Goal: Task Accomplishment & Management: Complete application form

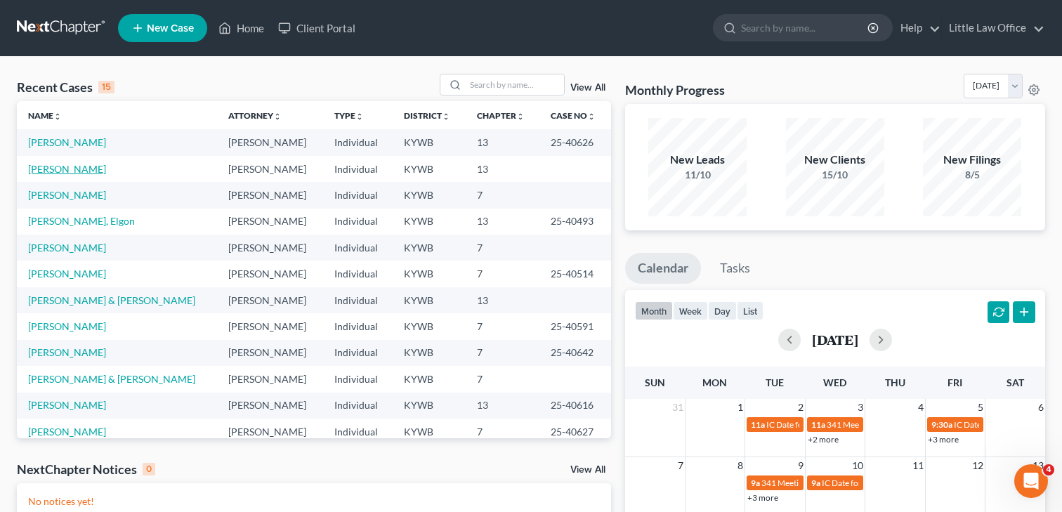
click at [76, 168] on link "[PERSON_NAME]" at bounding box center [67, 169] width 78 height 12
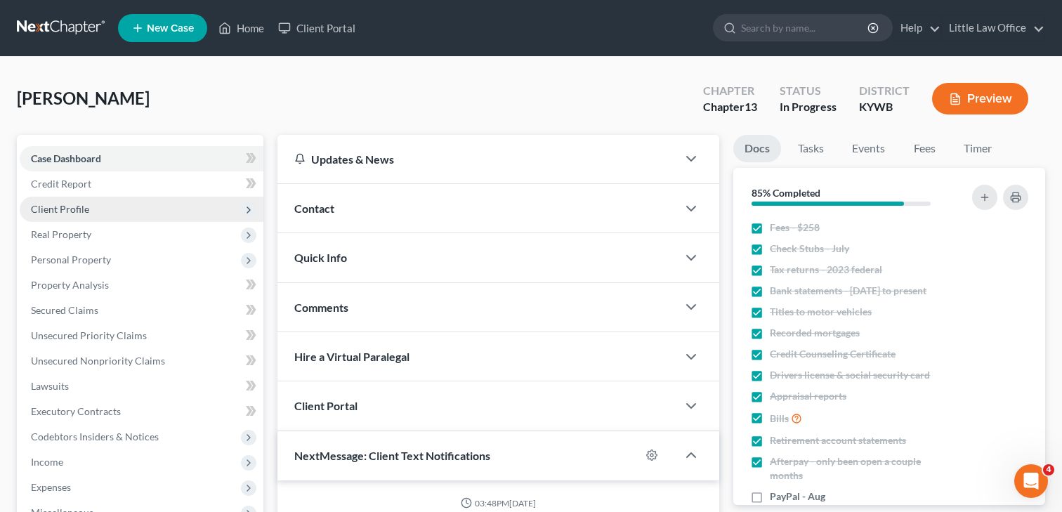
scroll to position [1534, 0]
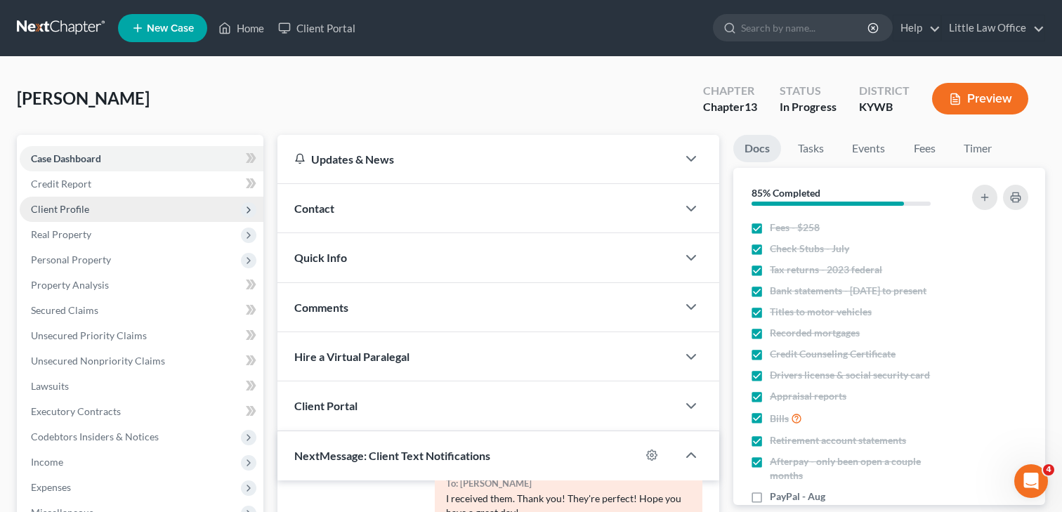
click at [92, 211] on span "Client Profile" at bounding box center [142, 209] width 244 height 25
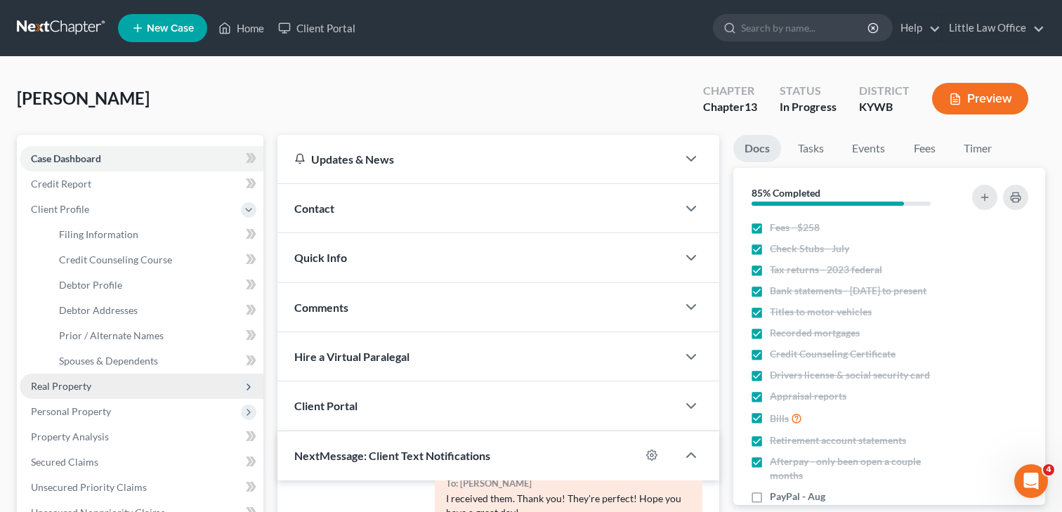
click at [64, 384] on span "Real Property" at bounding box center [61, 386] width 60 height 12
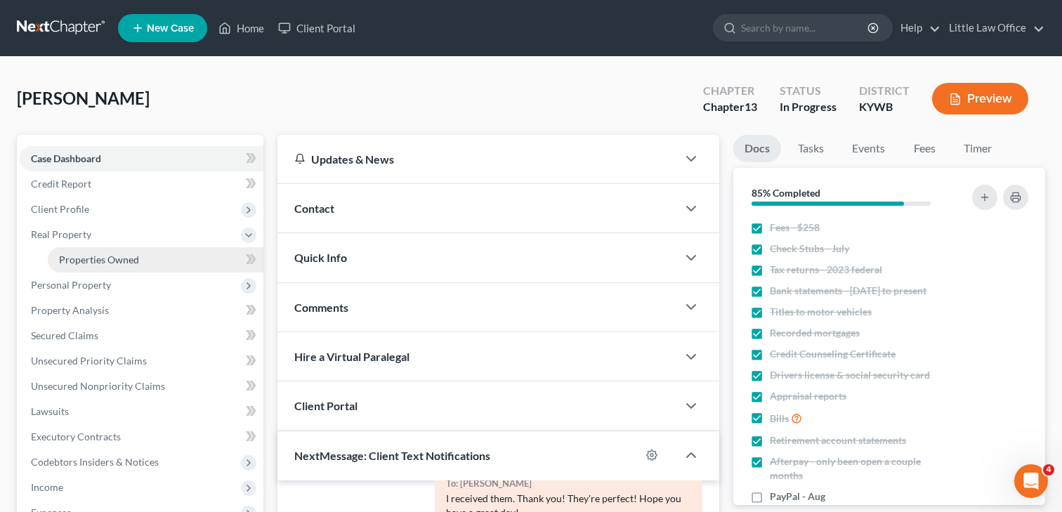
click at [81, 259] on span "Properties Owned" at bounding box center [99, 260] width 80 height 12
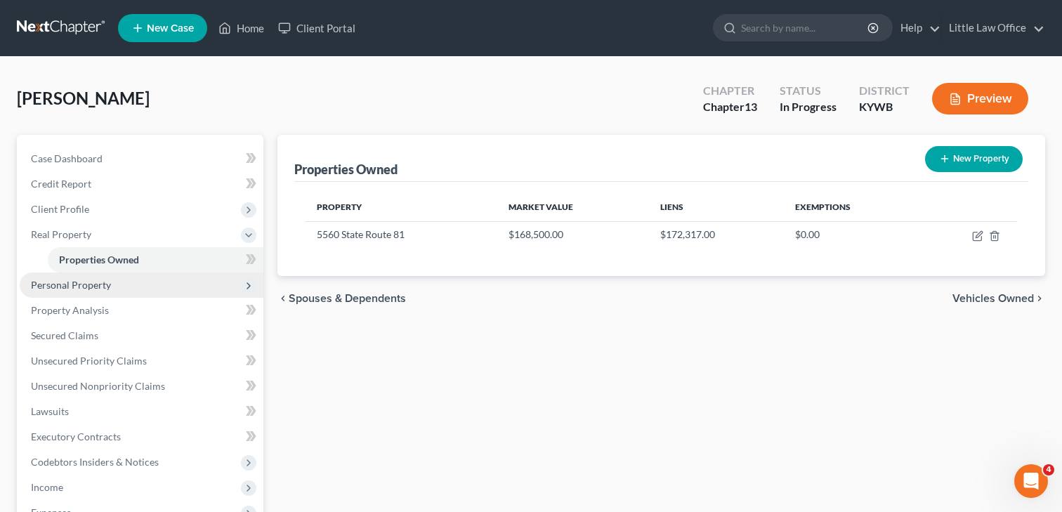
click at [73, 289] on span "Personal Property" at bounding box center [71, 285] width 80 height 12
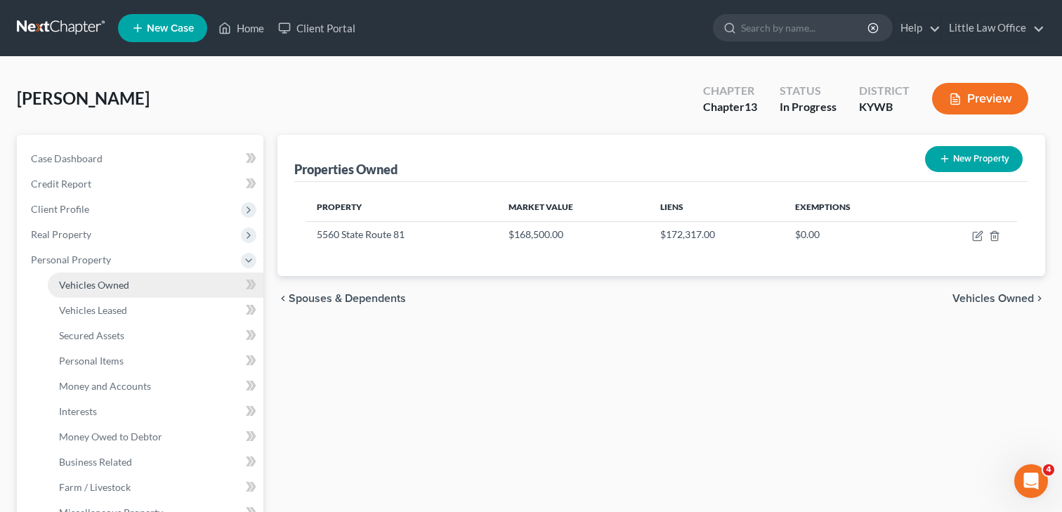
click at [114, 284] on span "Vehicles Owned" at bounding box center [94, 285] width 70 height 12
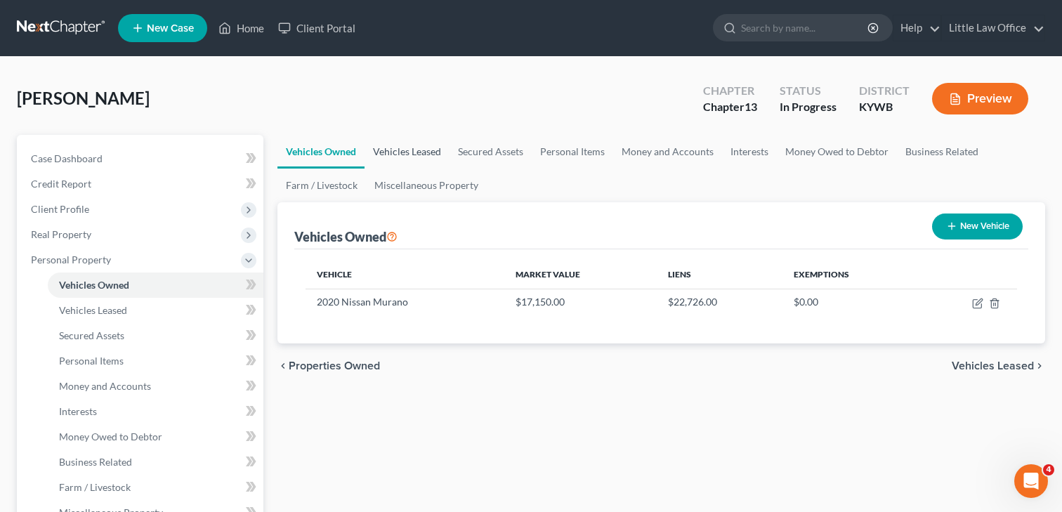
click at [426, 147] on link "Vehicles Leased" at bounding box center [406, 152] width 85 height 34
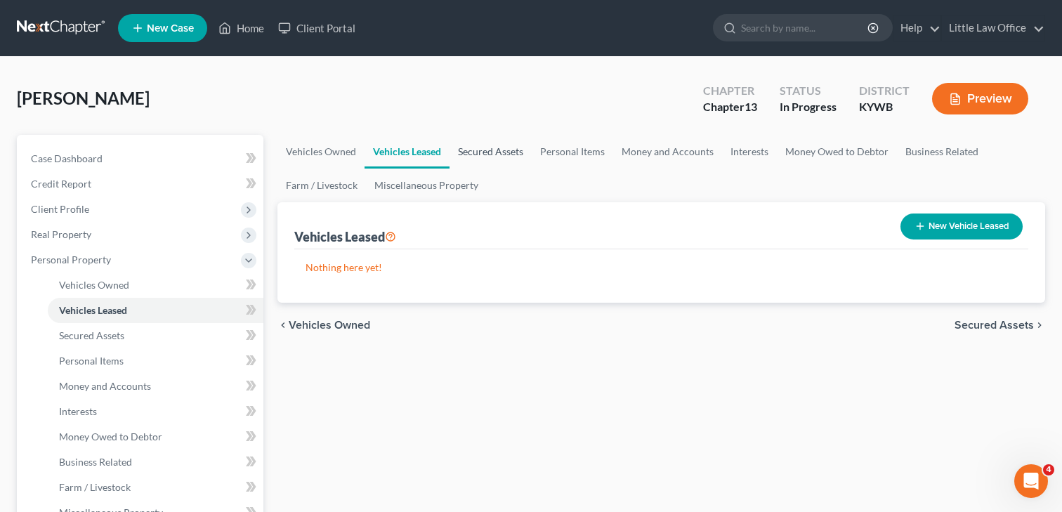
click at [482, 156] on link "Secured Assets" at bounding box center [490, 152] width 82 height 34
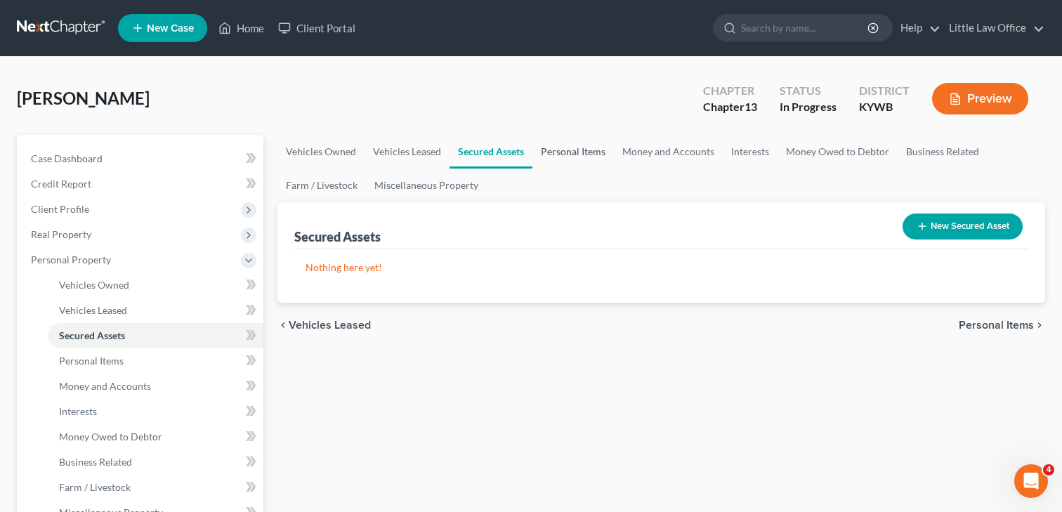
click at [584, 156] on link "Personal Items" at bounding box center [572, 152] width 81 height 34
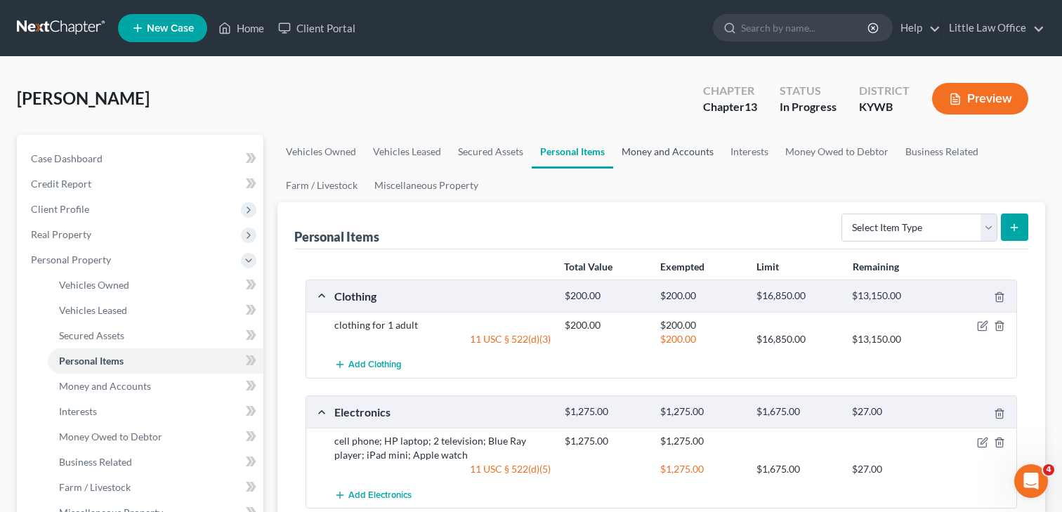
drag, startPoint x: 644, startPoint y: 152, endPoint x: 673, endPoint y: 147, distance: 29.3
click at [645, 152] on link "Money and Accounts" at bounding box center [667, 152] width 109 height 34
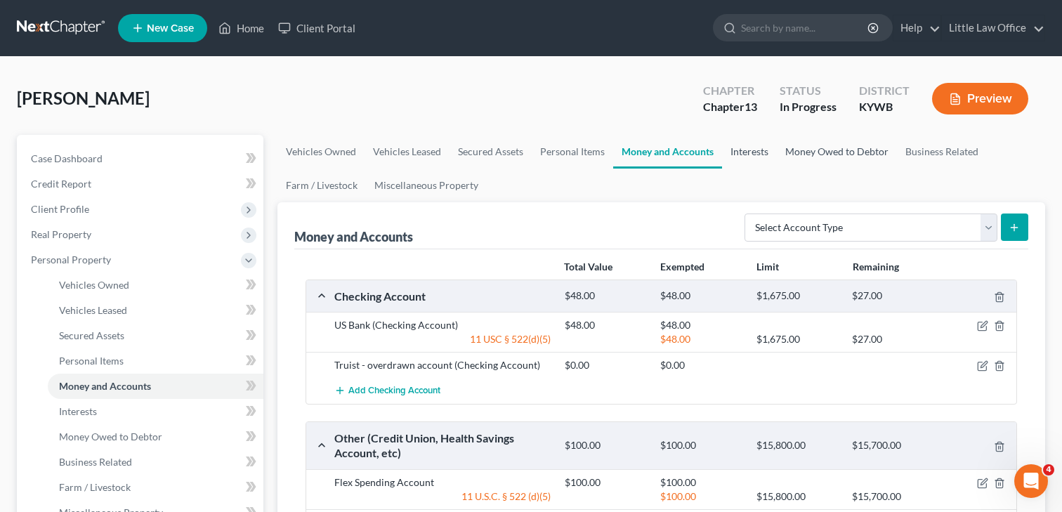
drag, startPoint x: 744, startPoint y: 149, endPoint x: 806, endPoint y: 150, distance: 61.8
click at [744, 149] on link "Interests" at bounding box center [749, 152] width 55 height 34
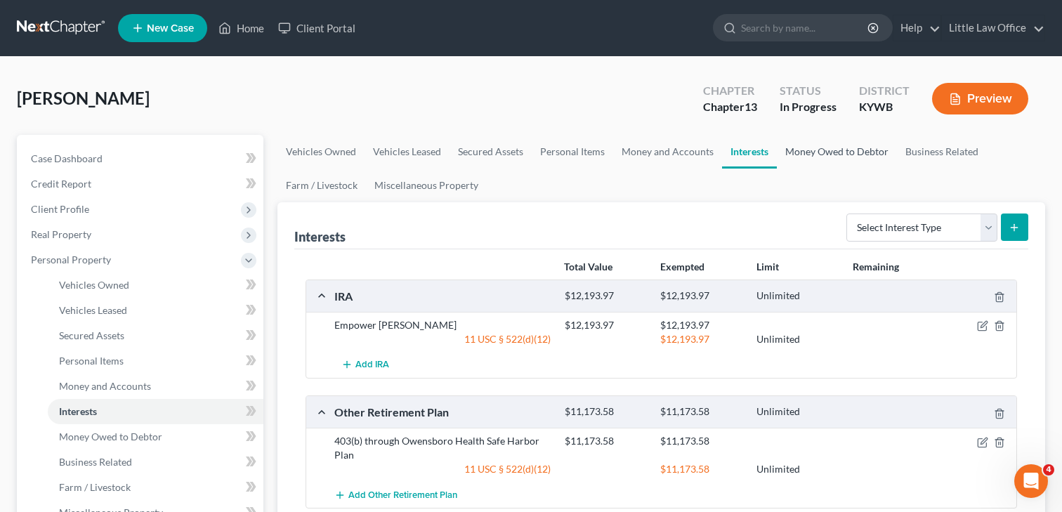
click at [832, 152] on link "Money Owed to Debtor" at bounding box center [837, 152] width 120 height 34
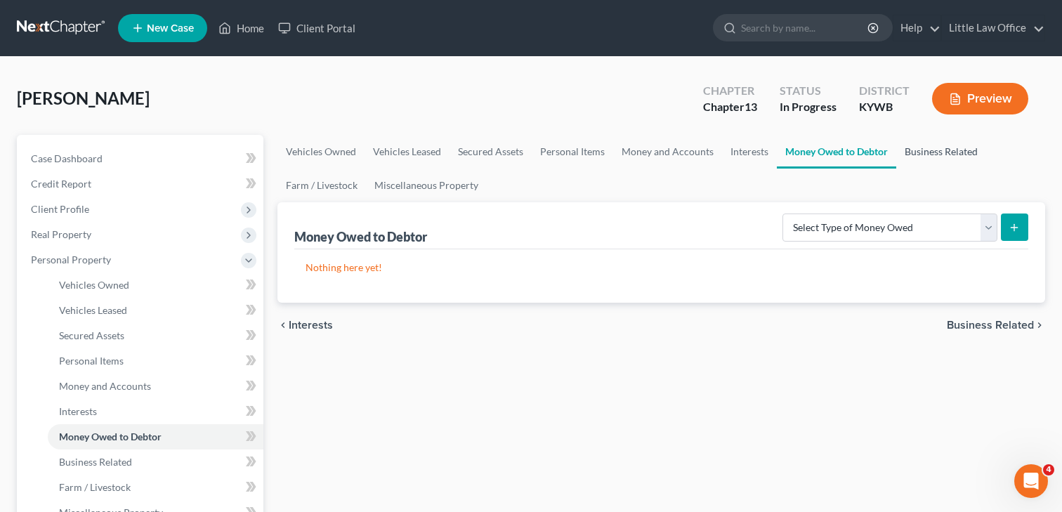
drag, startPoint x: 932, startPoint y: 155, endPoint x: 922, endPoint y: 154, distance: 9.9
click at [932, 155] on link "Business Related" at bounding box center [941, 152] width 90 height 34
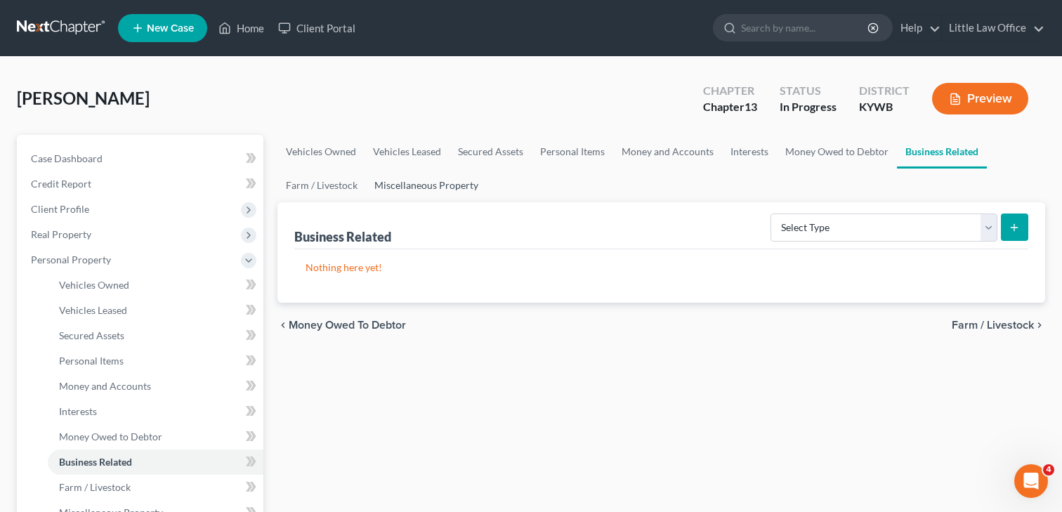
click at [405, 183] on link "Miscellaneous Property" at bounding box center [426, 186] width 121 height 34
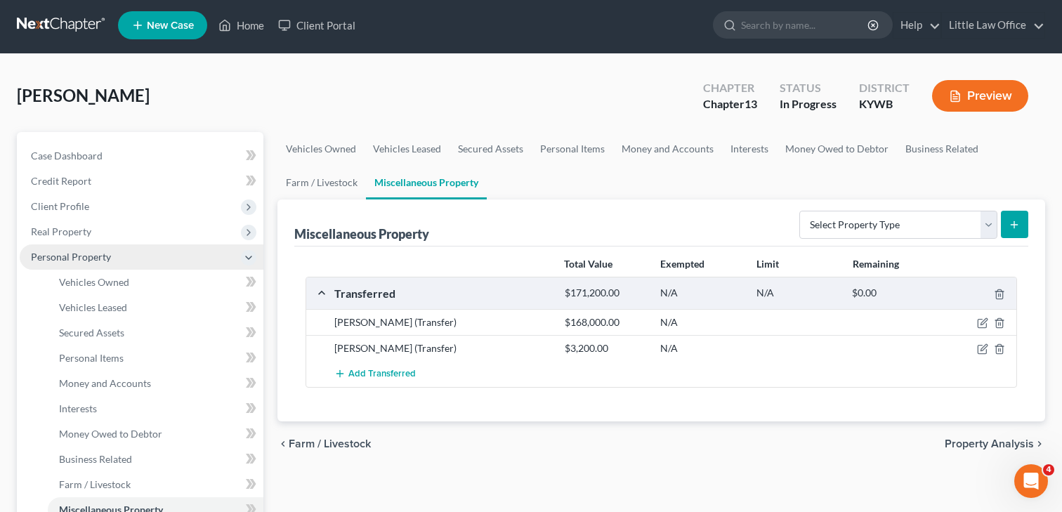
scroll to position [4, 0]
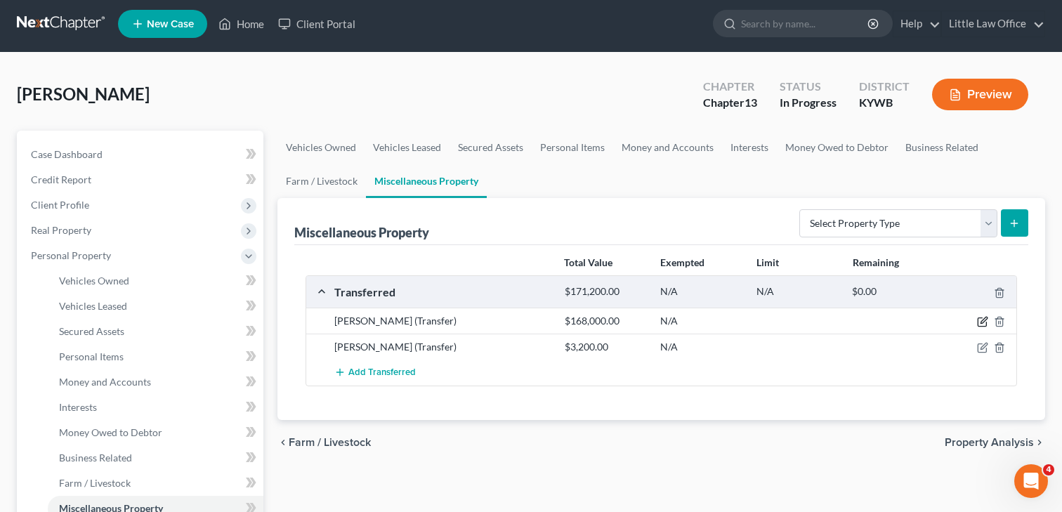
click at [978, 322] on icon "button" at bounding box center [982, 321] width 11 height 11
select select "Ordinary ([DATE])"
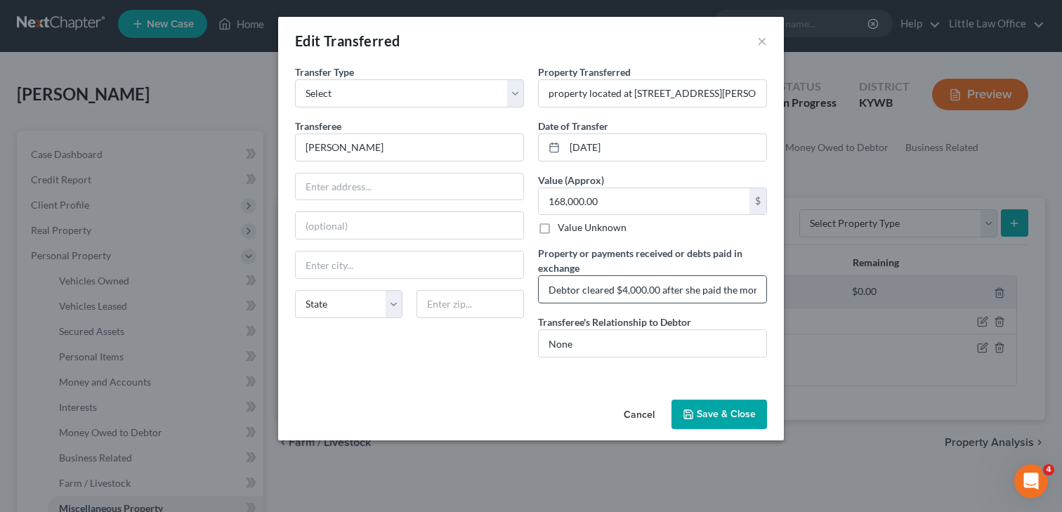
click at [721, 294] on input "Debtor cleared $4,000.00 after she paid the mortgage and attorney fees." at bounding box center [653, 289] width 228 height 27
click at [678, 102] on input "property located at [STREET_ADDRESS][PERSON_NAME]" at bounding box center [653, 93] width 228 height 27
click at [761, 36] on button "×" at bounding box center [762, 40] width 10 height 17
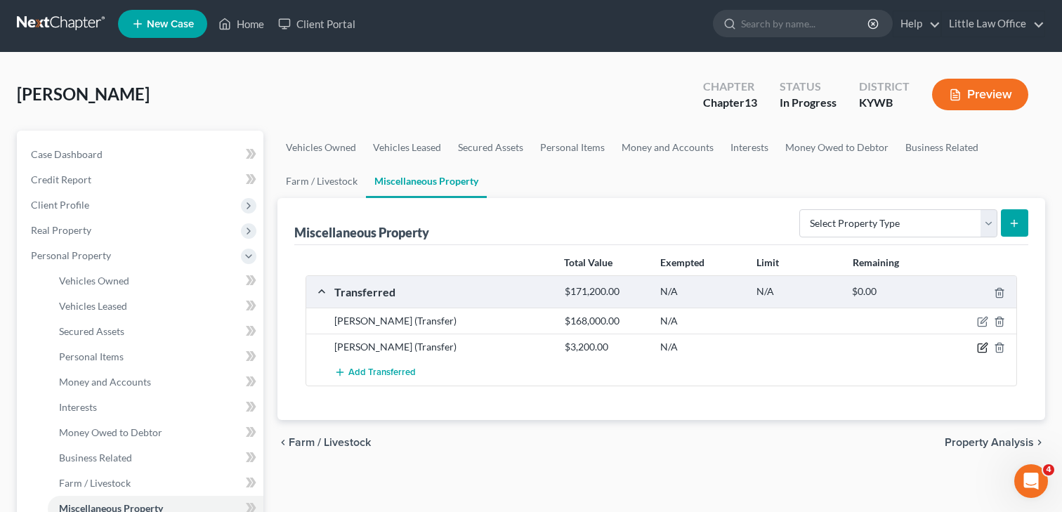
click at [979, 347] on icon "button" at bounding box center [982, 347] width 11 height 11
select select "Ordinary ([DATE])"
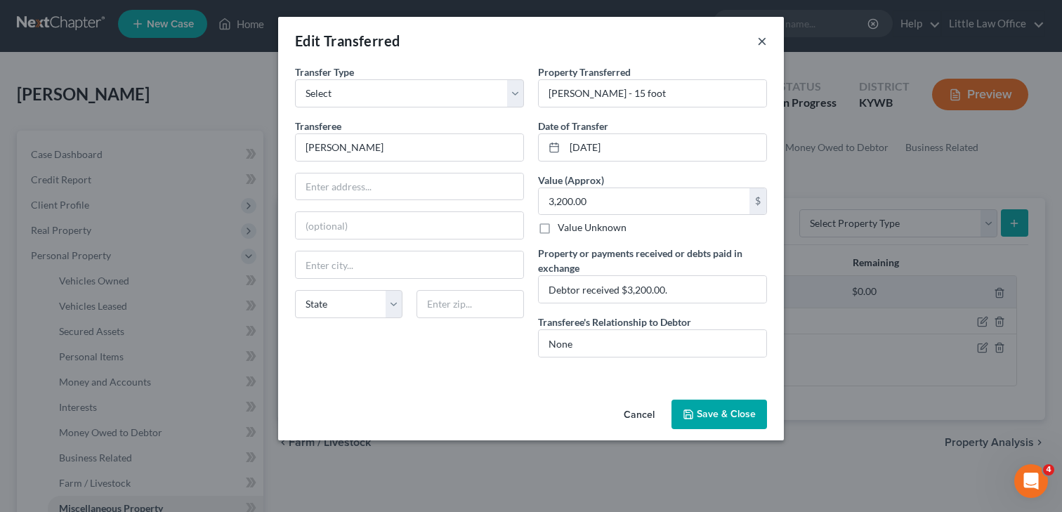
click at [760, 36] on button "×" at bounding box center [762, 40] width 10 height 17
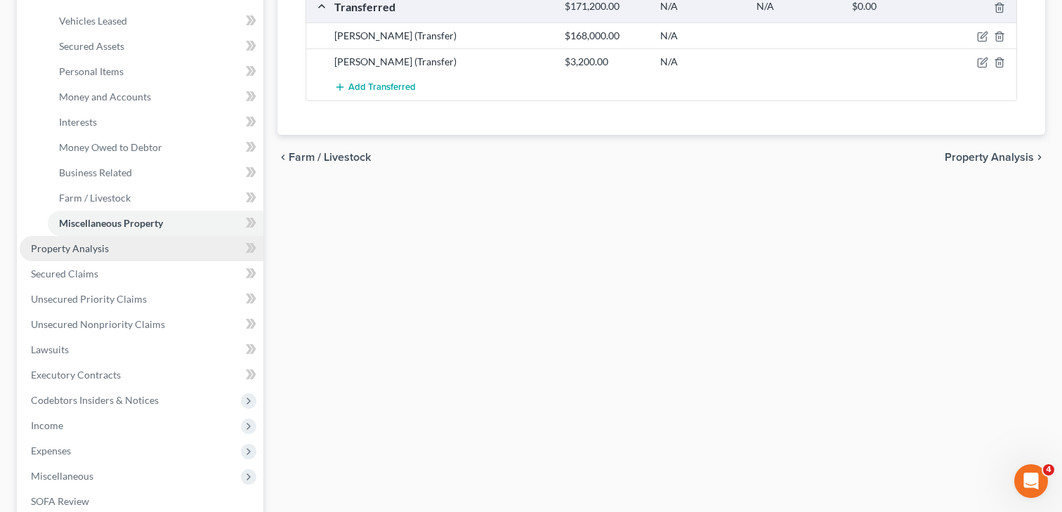
click at [78, 246] on span "Property Analysis" at bounding box center [70, 248] width 78 height 12
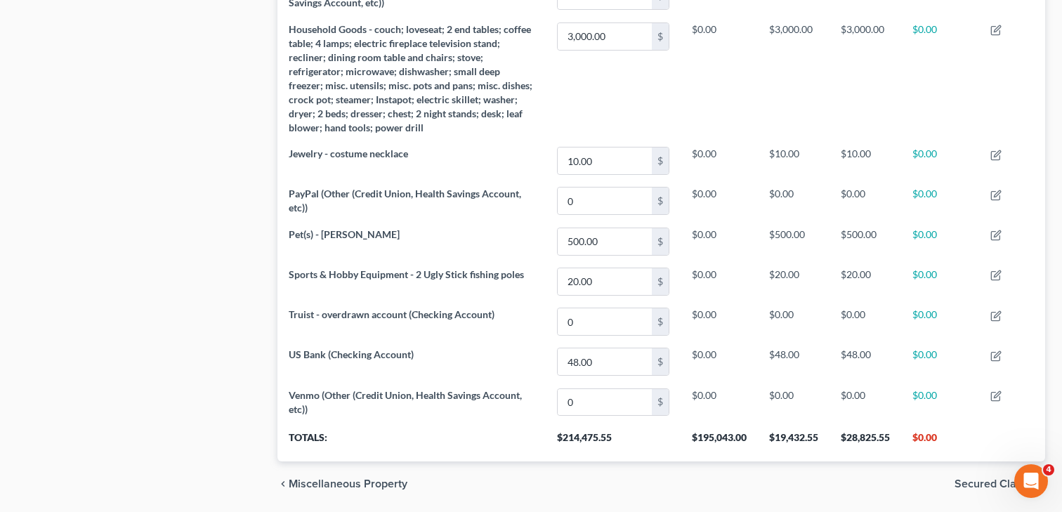
scroll to position [803, 0]
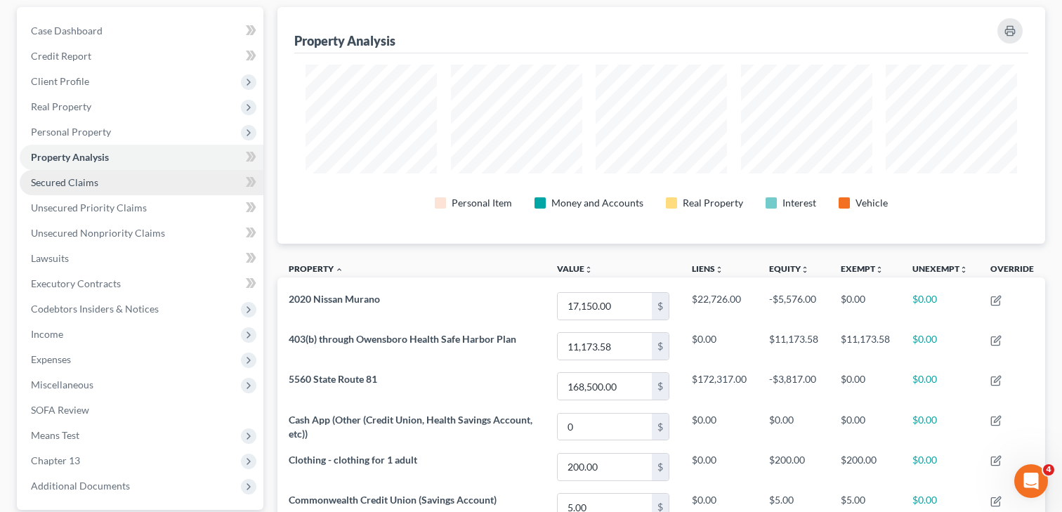
click at [83, 184] on span "Secured Claims" at bounding box center [64, 182] width 67 height 12
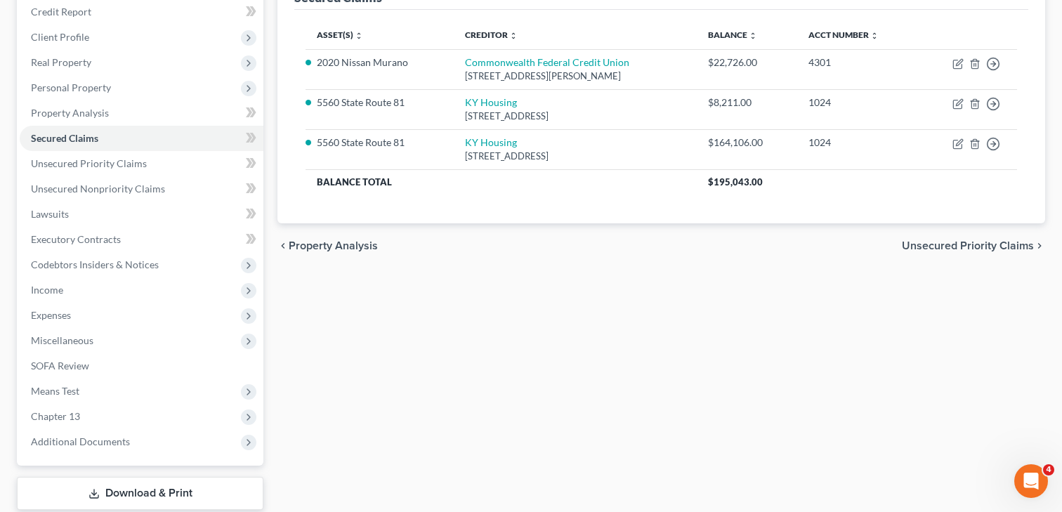
scroll to position [176, 0]
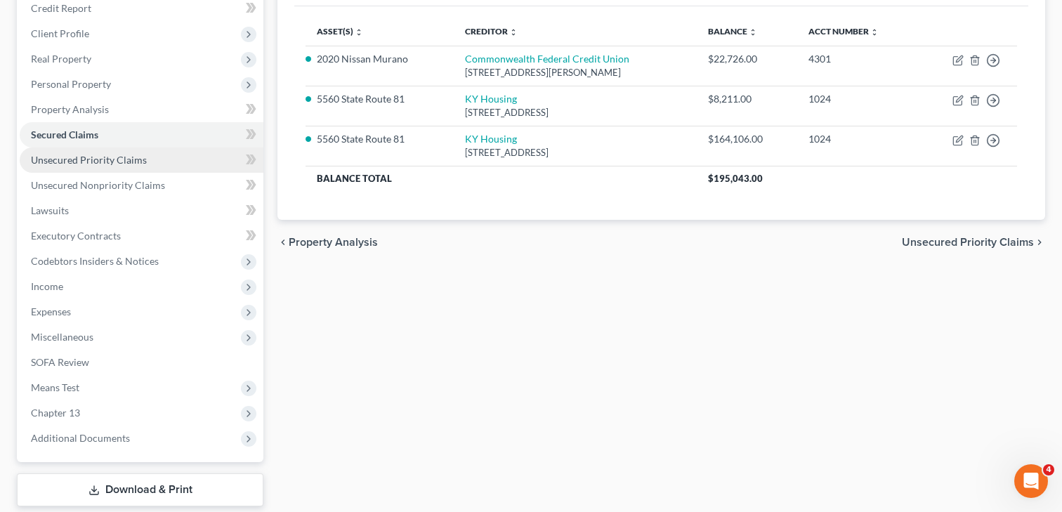
click at [93, 162] on span "Unsecured Priority Claims" at bounding box center [89, 160] width 116 height 12
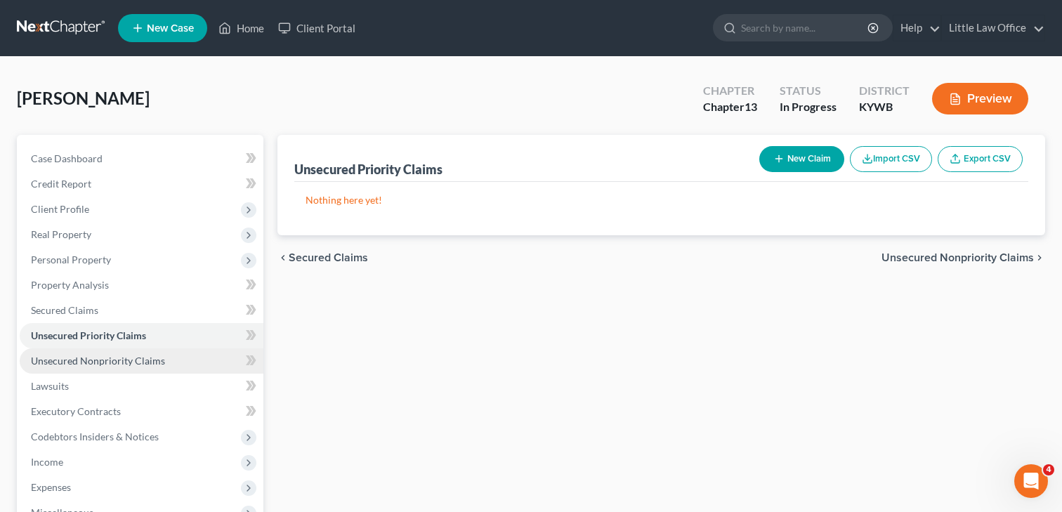
click at [93, 360] on span "Unsecured Nonpriority Claims" at bounding box center [98, 361] width 134 height 12
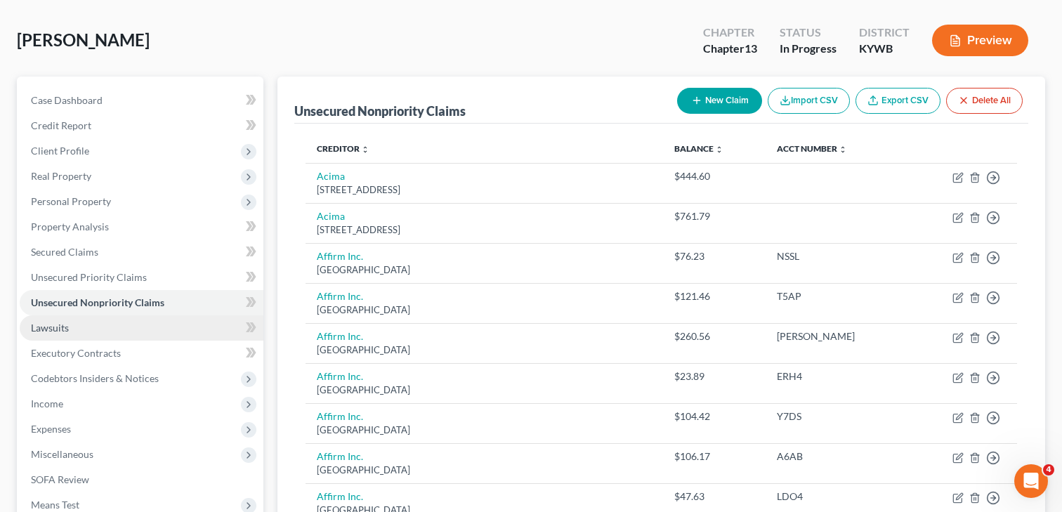
click at [53, 327] on span "Lawsuits" at bounding box center [50, 328] width 38 height 12
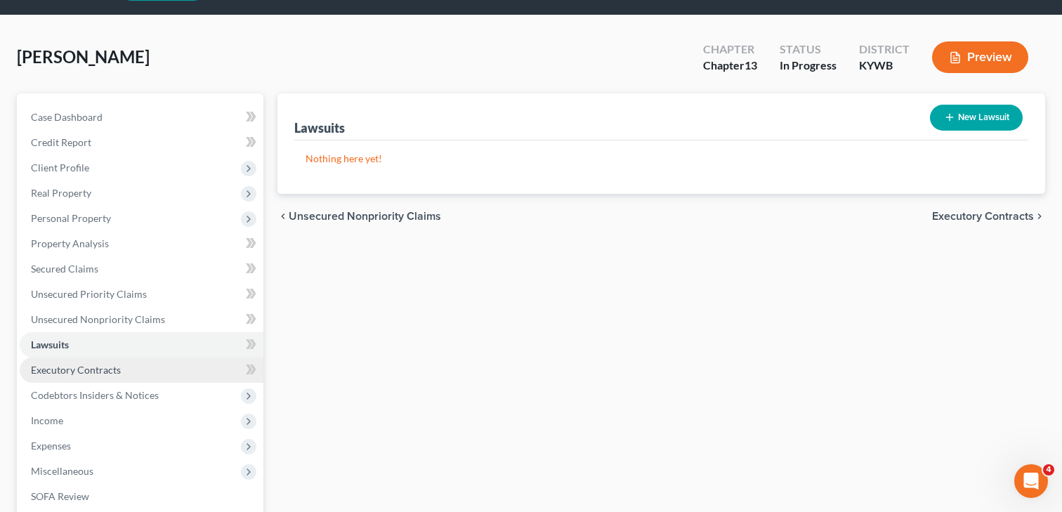
click at [45, 369] on span "Executory Contracts" at bounding box center [76, 370] width 90 height 12
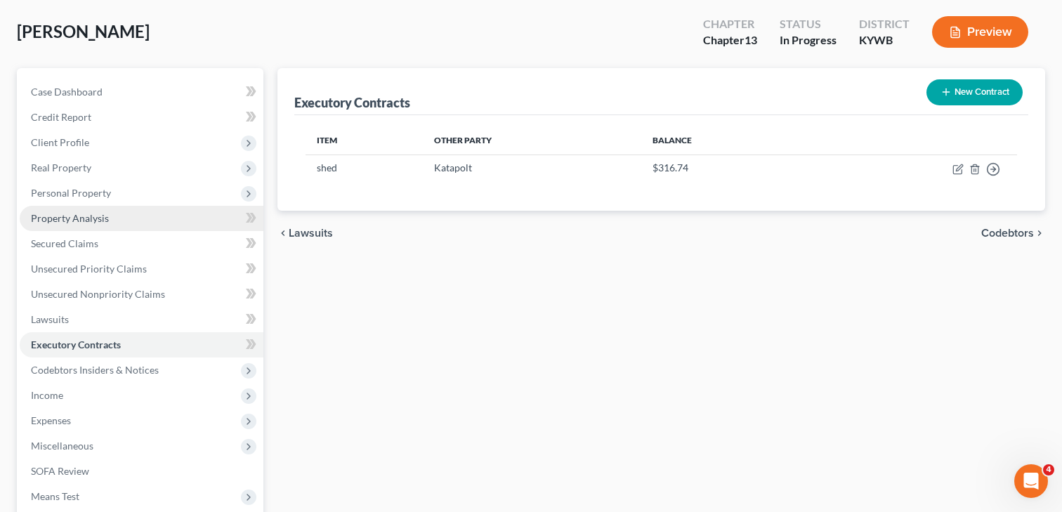
scroll to position [69, 0]
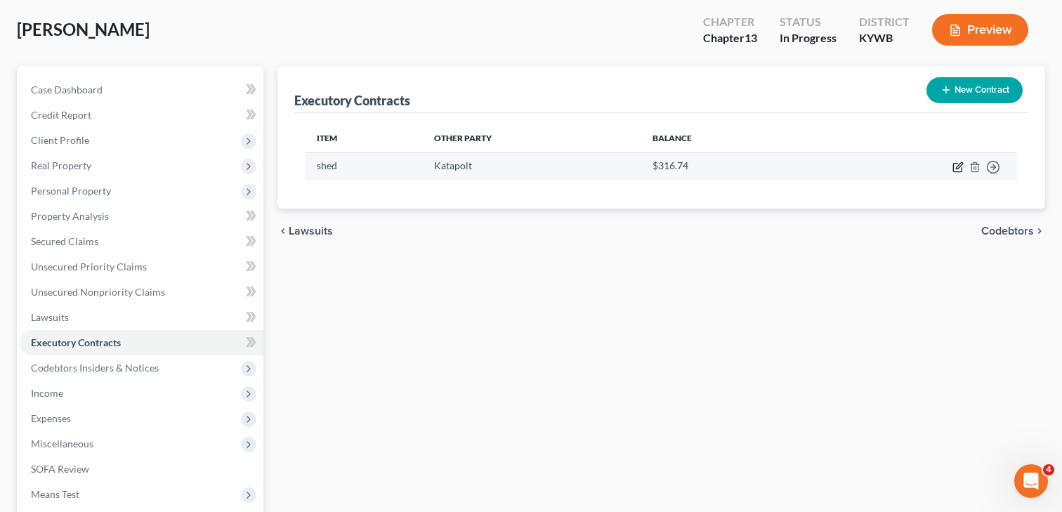
click at [957, 164] on icon "button" at bounding box center [957, 167] width 11 height 11
select select "0"
select select "35"
select select "0"
select select "2"
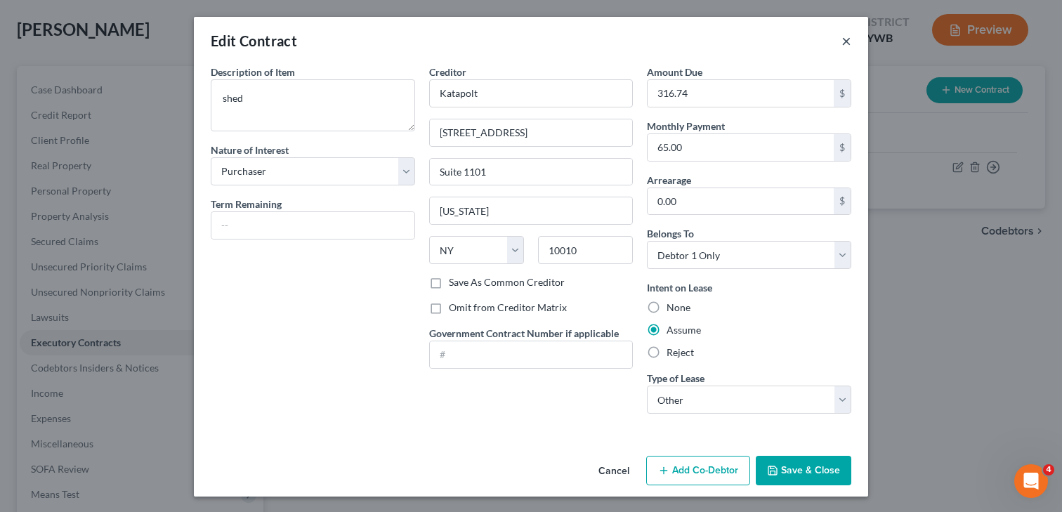
click at [843, 41] on button "×" at bounding box center [846, 40] width 10 height 17
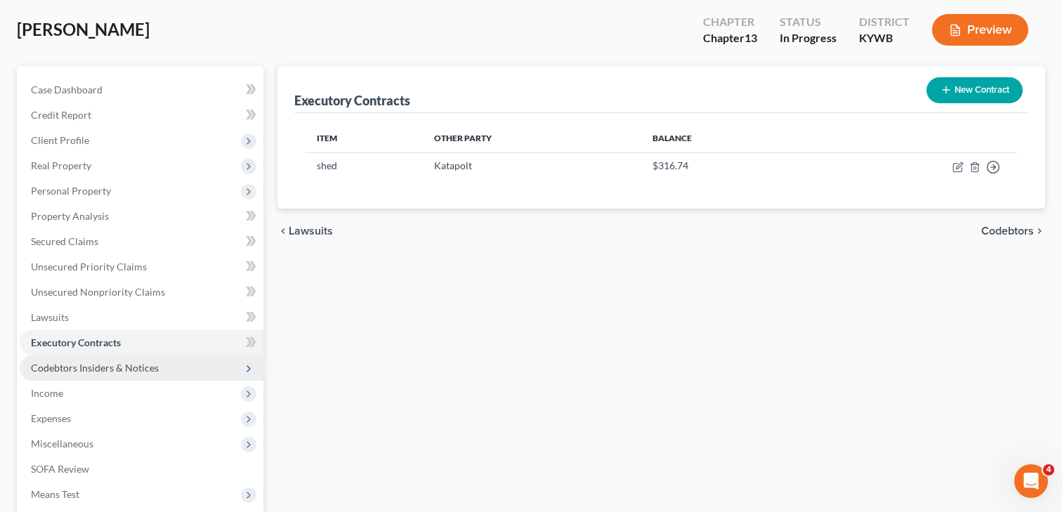
click at [145, 370] on span "Codebtors Insiders & Notices" at bounding box center [95, 368] width 128 height 12
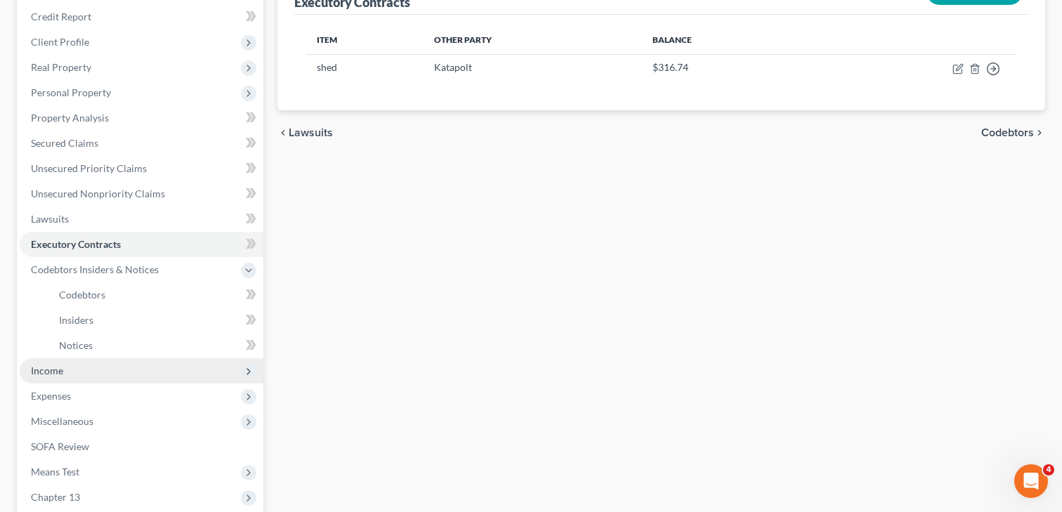
scroll to position [168, 0]
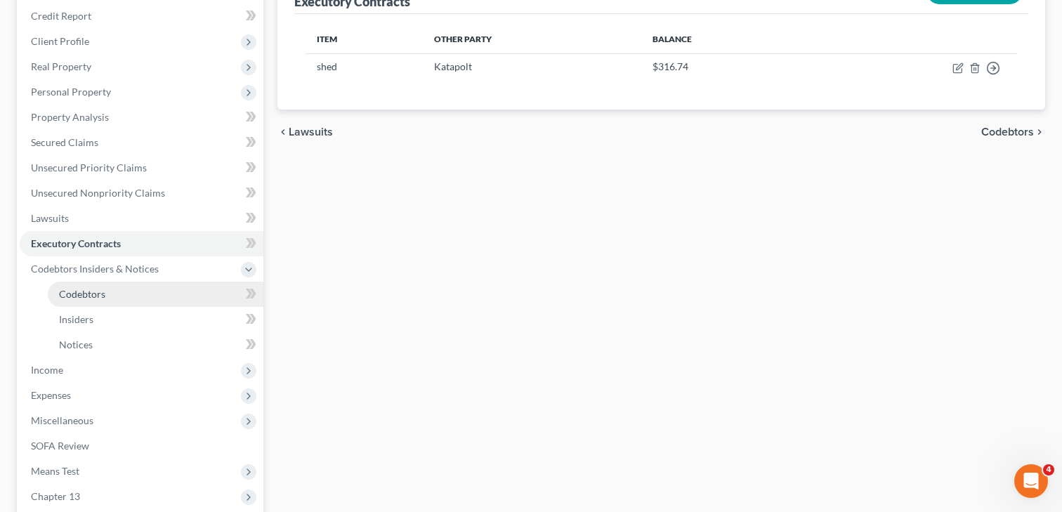
click at [91, 301] on link "Codebtors" at bounding box center [156, 294] width 216 height 25
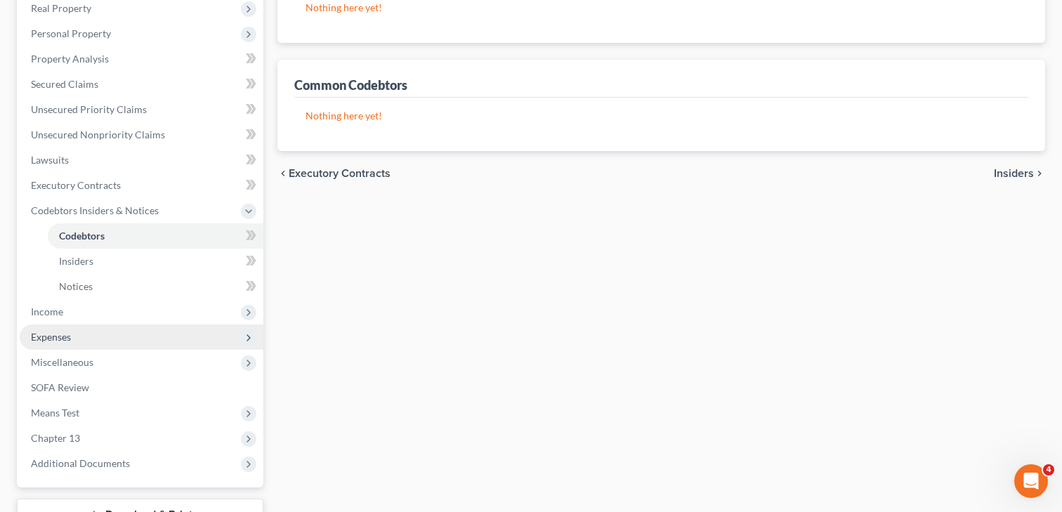
scroll to position [236, 0]
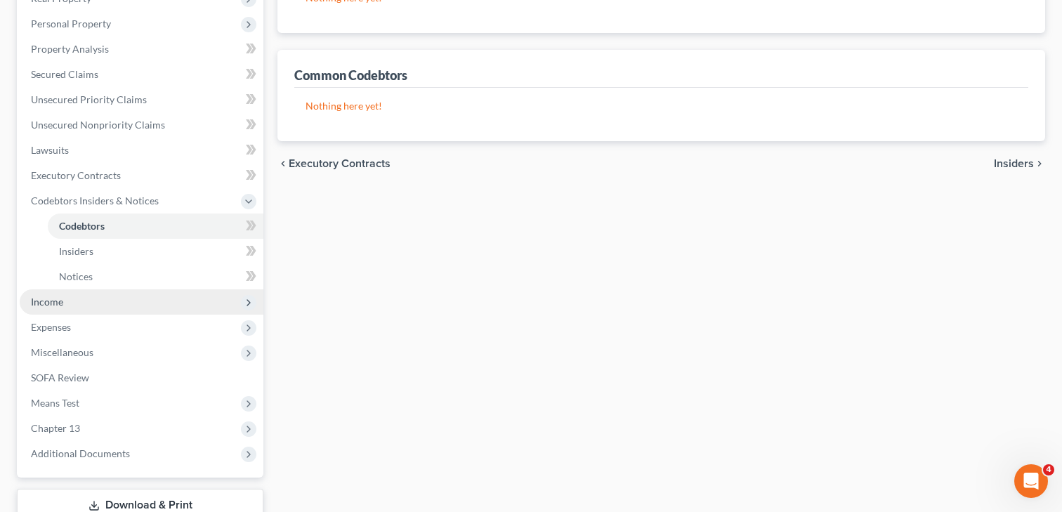
click at [54, 301] on span "Income" at bounding box center [47, 302] width 32 height 12
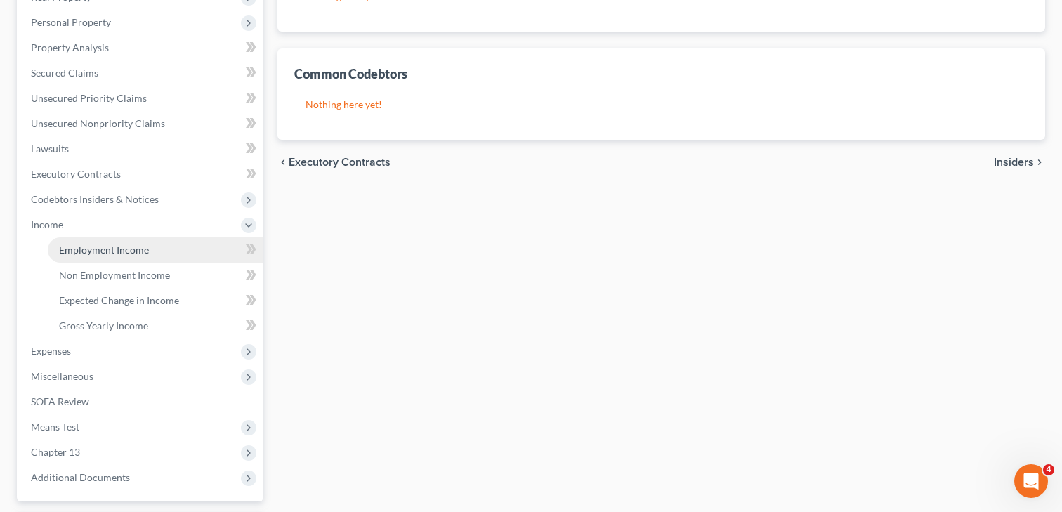
click at [107, 257] on link "Employment Income" at bounding box center [156, 249] width 216 height 25
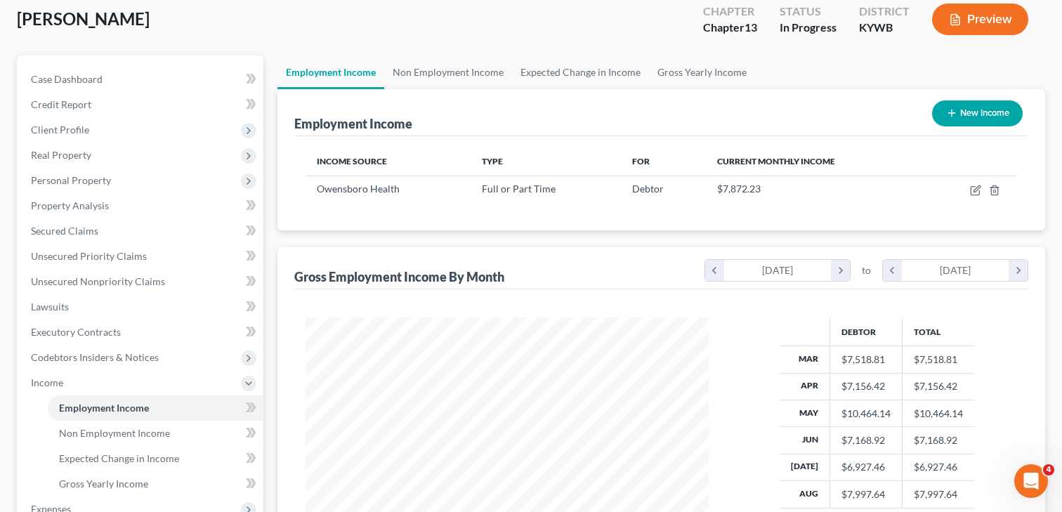
scroll to position [82, 0]
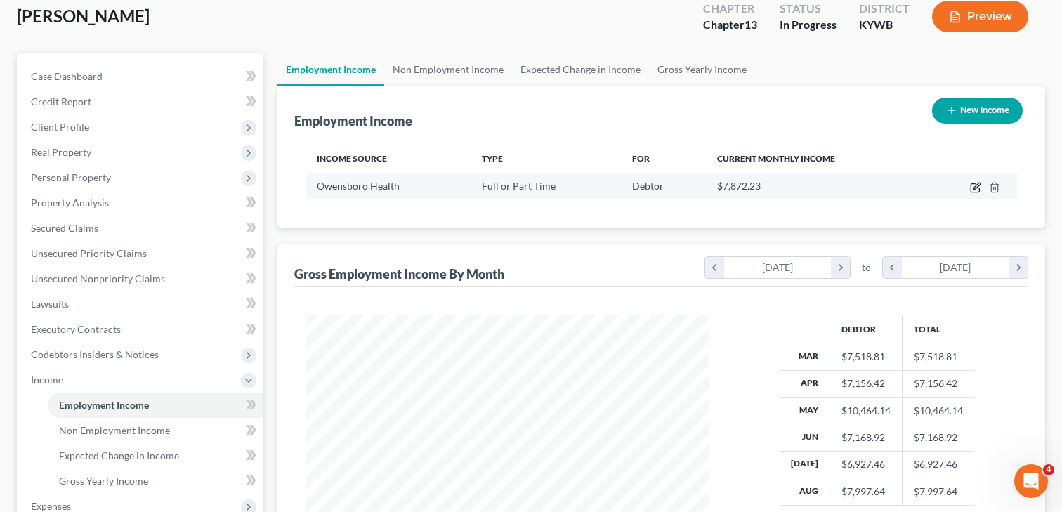
click at [977, 186] on icon "button" at bounding box center [976, 186] width 6 height 6
select select "0"
select select "18"
select select "2"
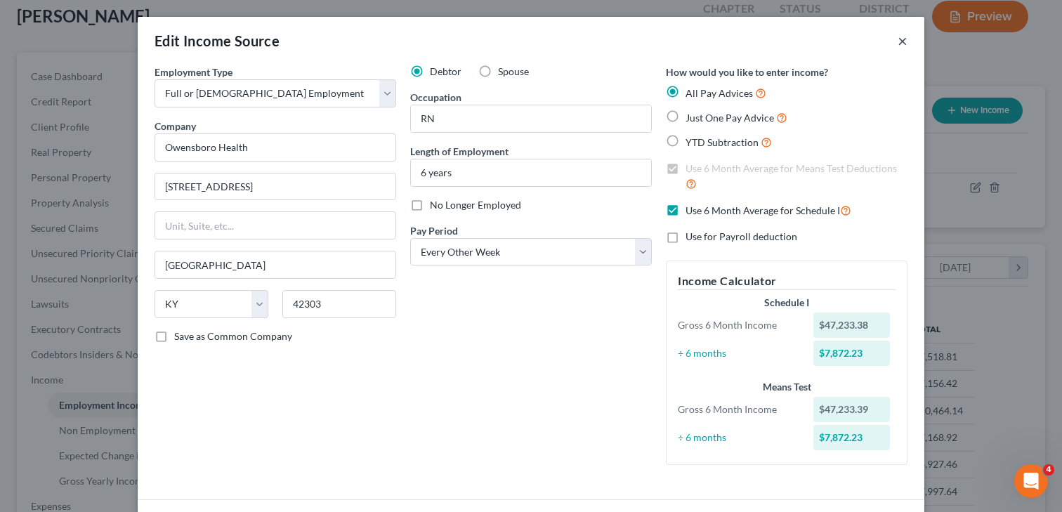
click at [902, 41] on button "×" at bounding box center [903, 40] width 10 height 17
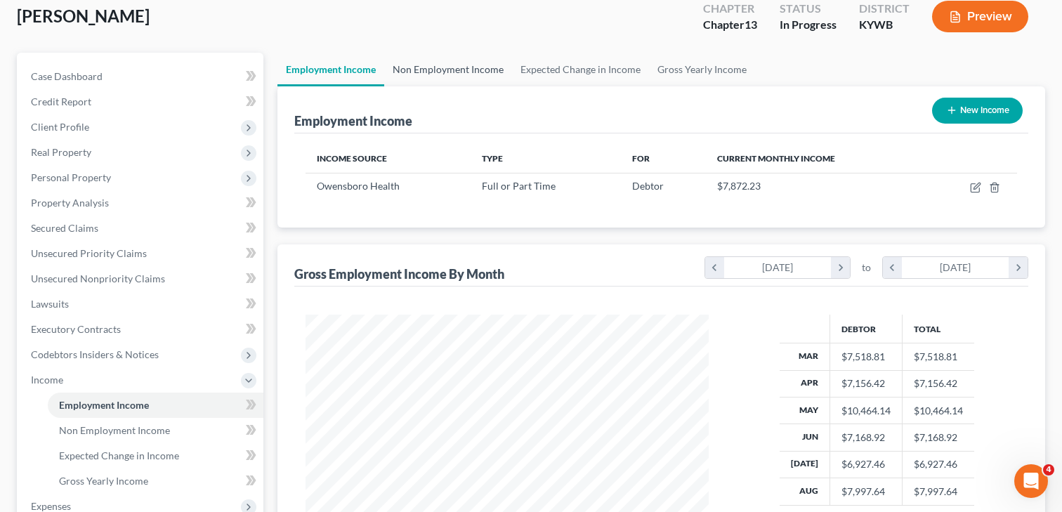
click at [485, 67] on link "Non Employment Income" at bounding box center [448, 70] width 128 height 34
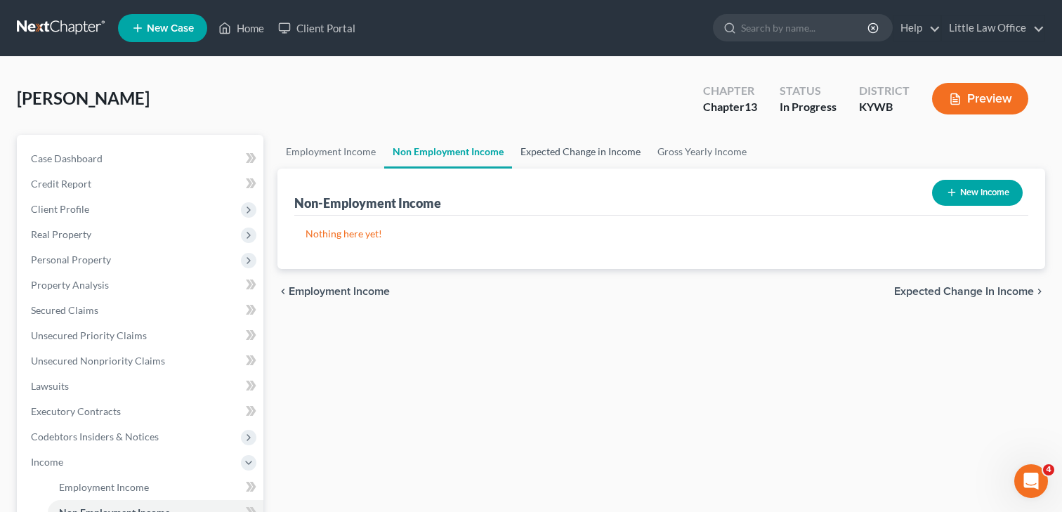
click at [574, 156] on link "Expected Change in Income" at bounding box center [580, 152] width 137 height 34
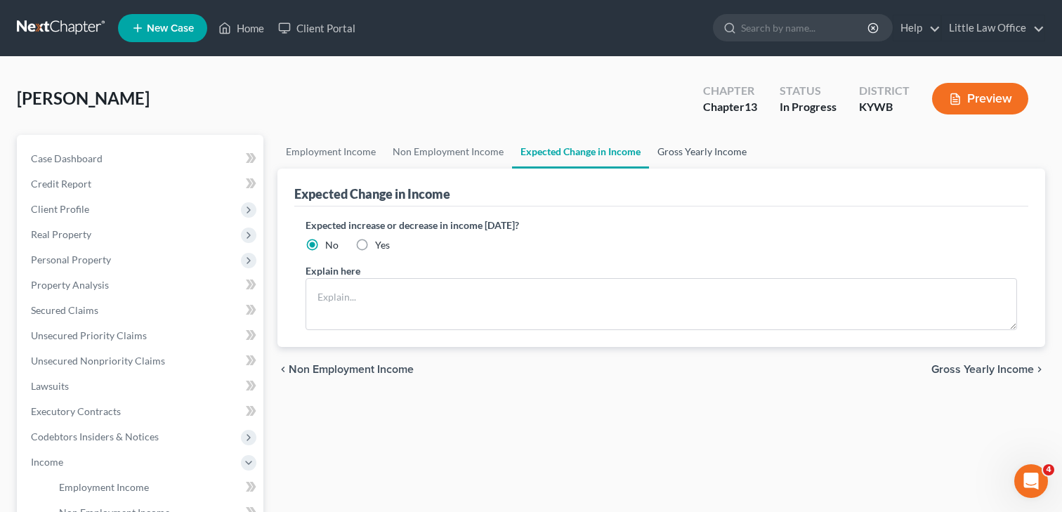
click at [703, 152] on link "Gross Yearly Income" at bounding box center [702, 152] width 106 height 34
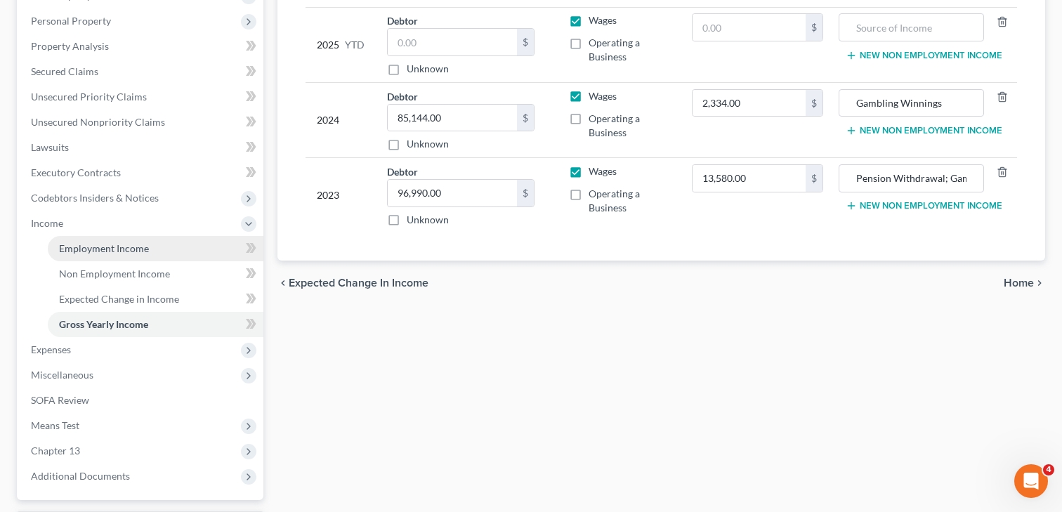
scroll to position [239, 0]
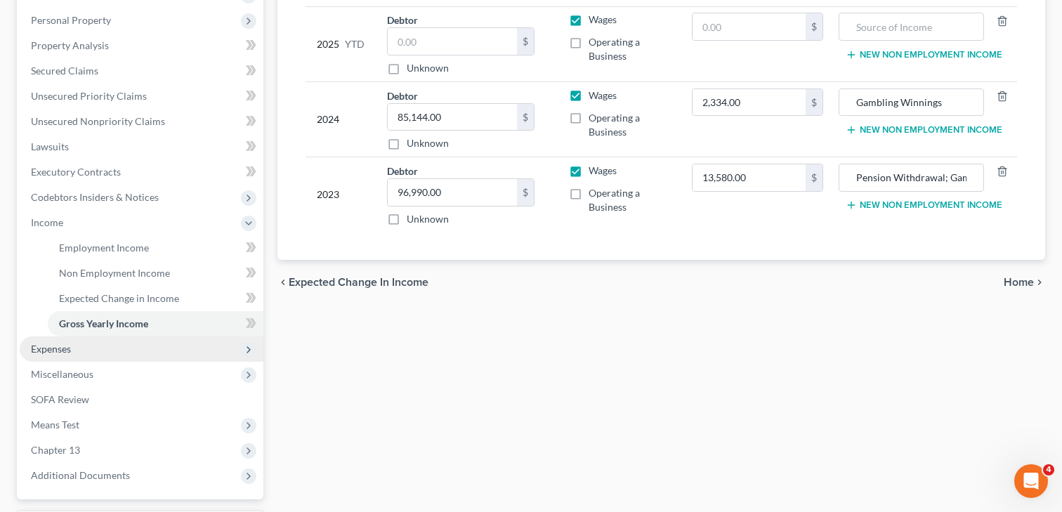
click at [85, 348] on span "Expenses" at bounding box center [142, 348] width 244 height 25
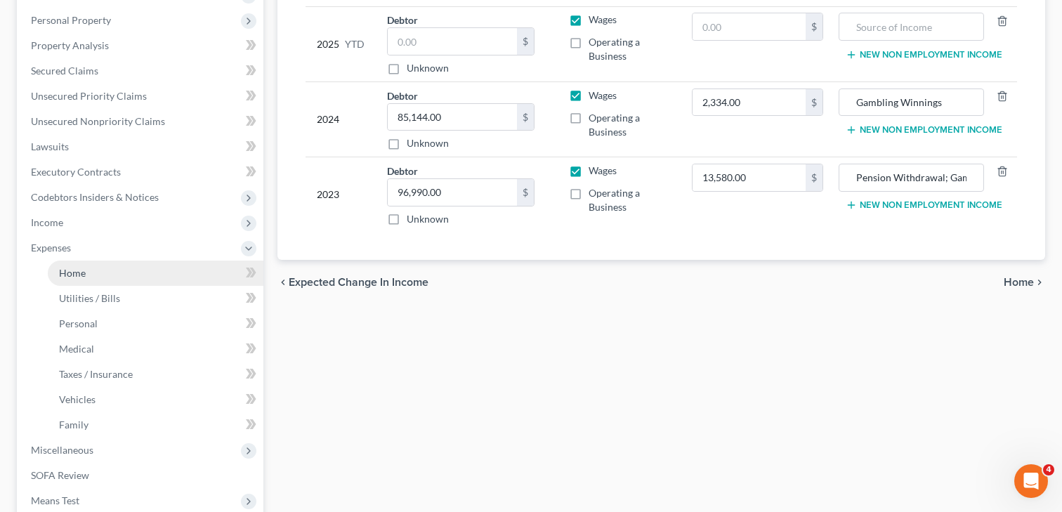
click at [84, 275] on span "Home" at bounding box center [72, 273] width 27 height 12
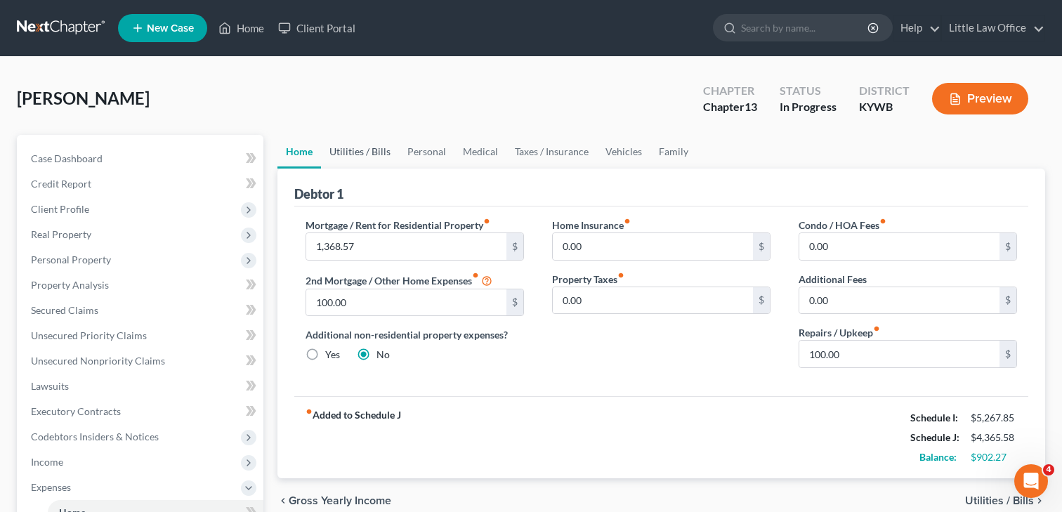
click at [346, 149] on link "Utilities / Bills" at bounding box center [360, 152] width 78 height 34
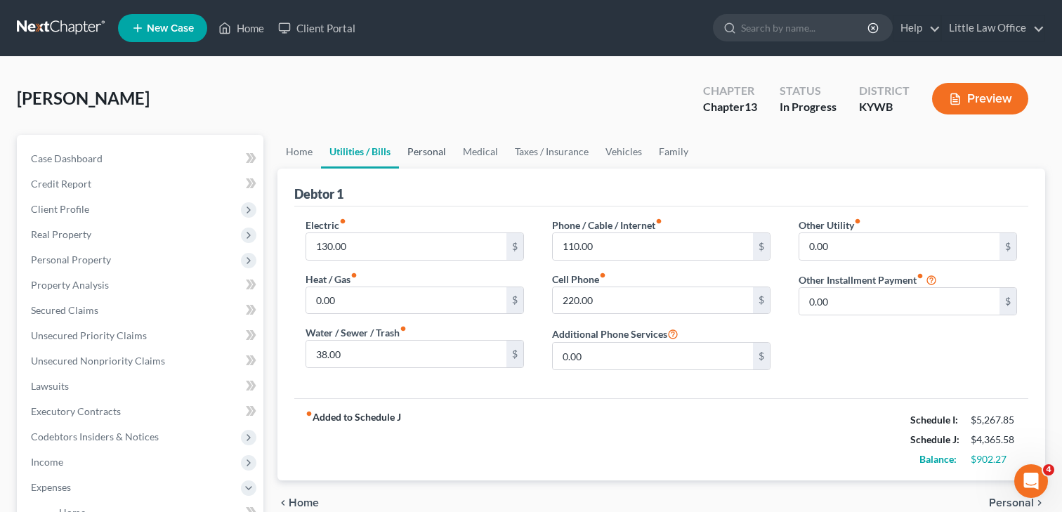
click at [426, 150] on link "Personal" at bounding box center [426, 152] width 55 height 34
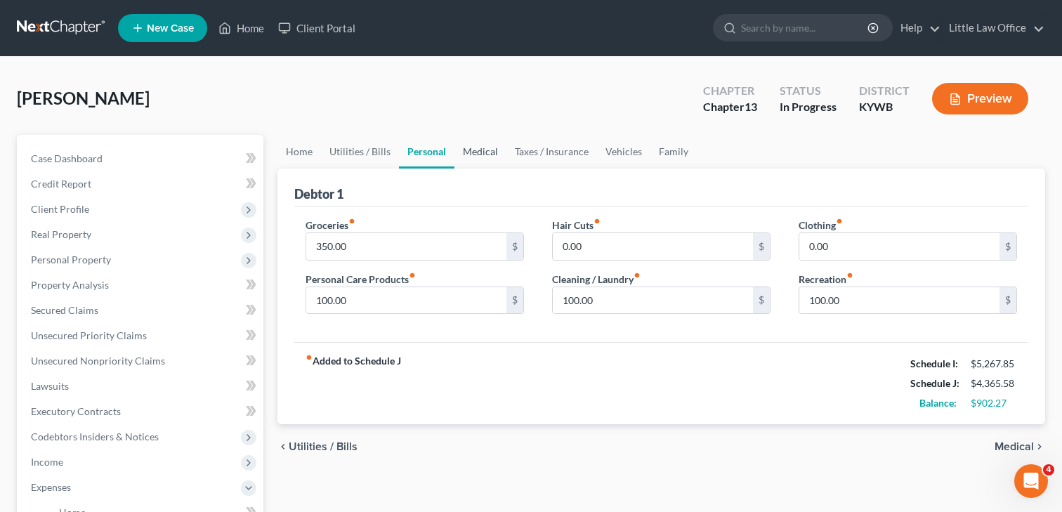
click at [474, 148] on link "Medical" at bounding box center [480, 152] width 52 height 34
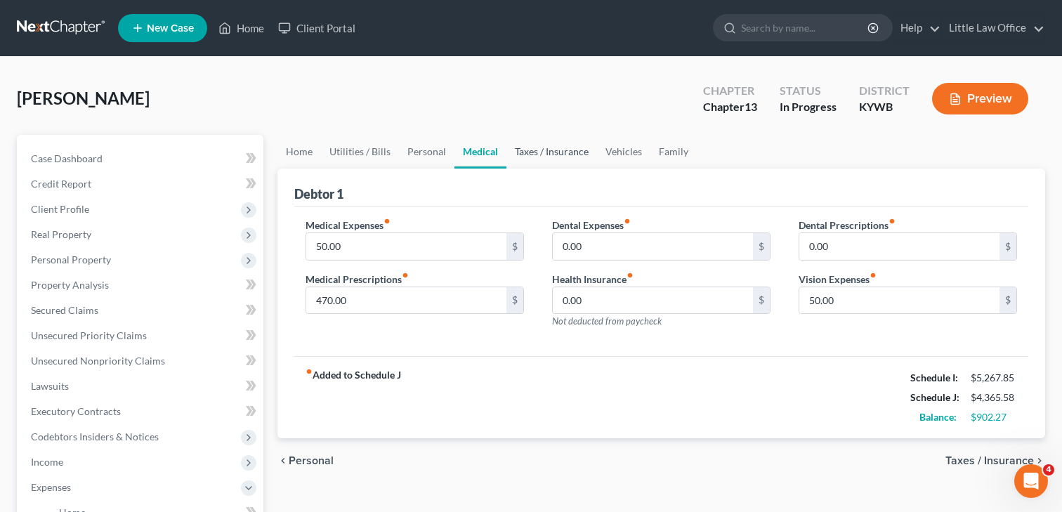
click at [548, 149] on link "Taxes / Insurance" at bounding box center [551, 152] width 91 height 34
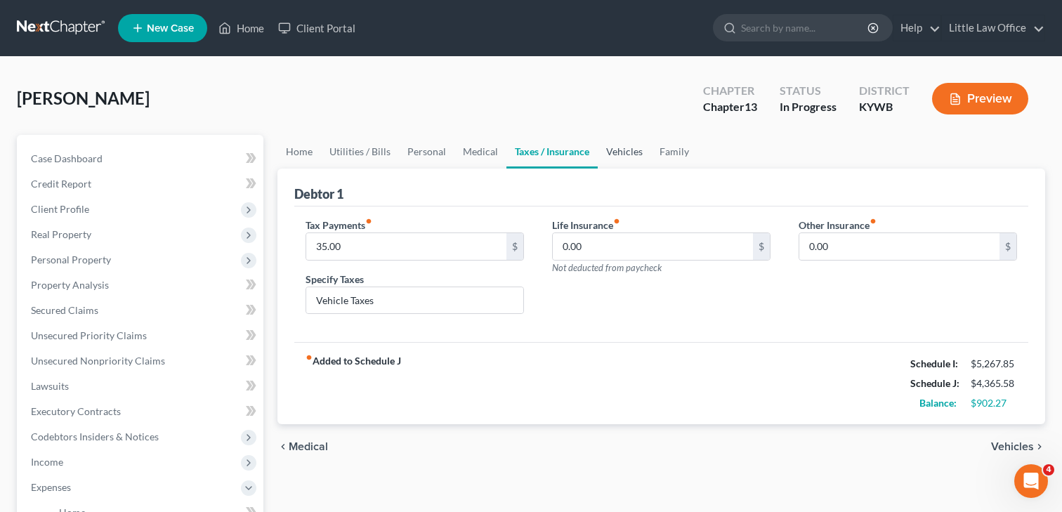
click at [634, 149] on link "Vehicles" at bounding box center [624, 152] width 53 height 34
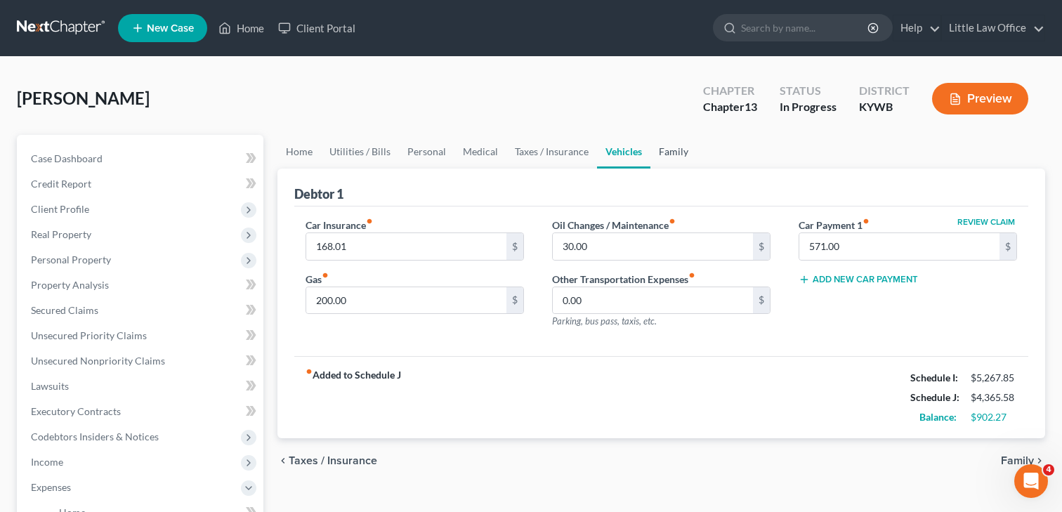
click at [679, 155] on link "Family" at bounding box center [673, 152] width 46 height 34
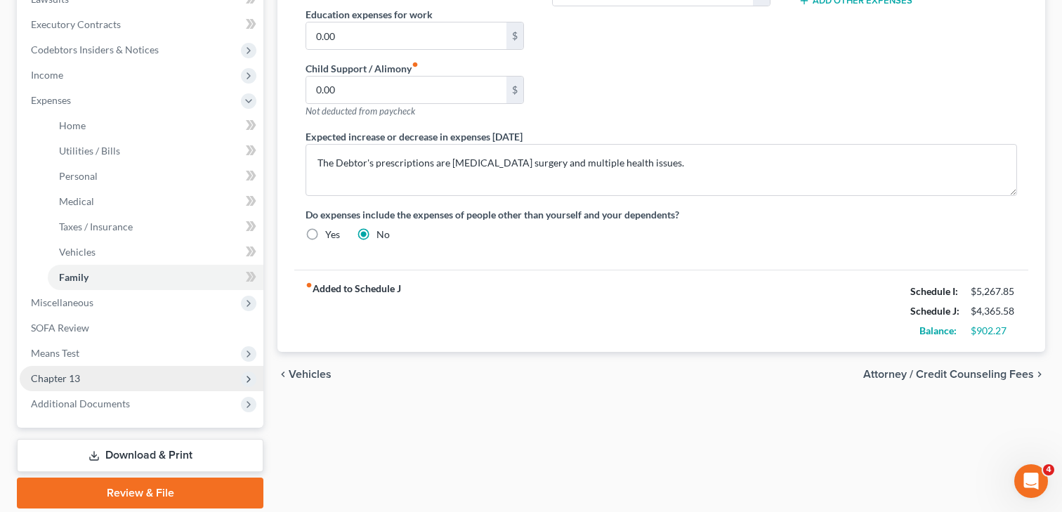
scroll to position [388, 0]
click at [72, 376] on span "Chapter 13" at bounding box center [55, 377] width 49 height 12
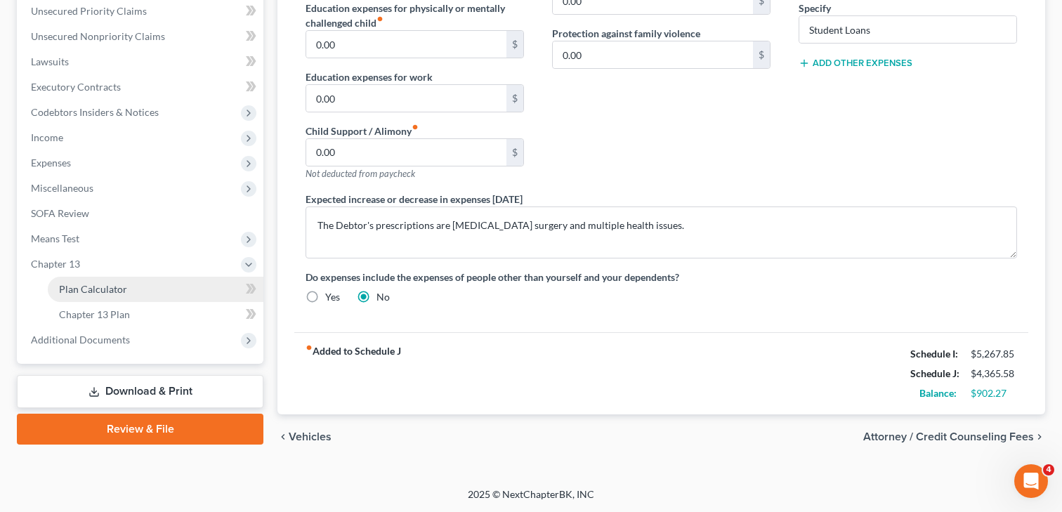
click at [93, 287] on span "Plan Calculator" at bounding box center [93, 289] width 68 height 12
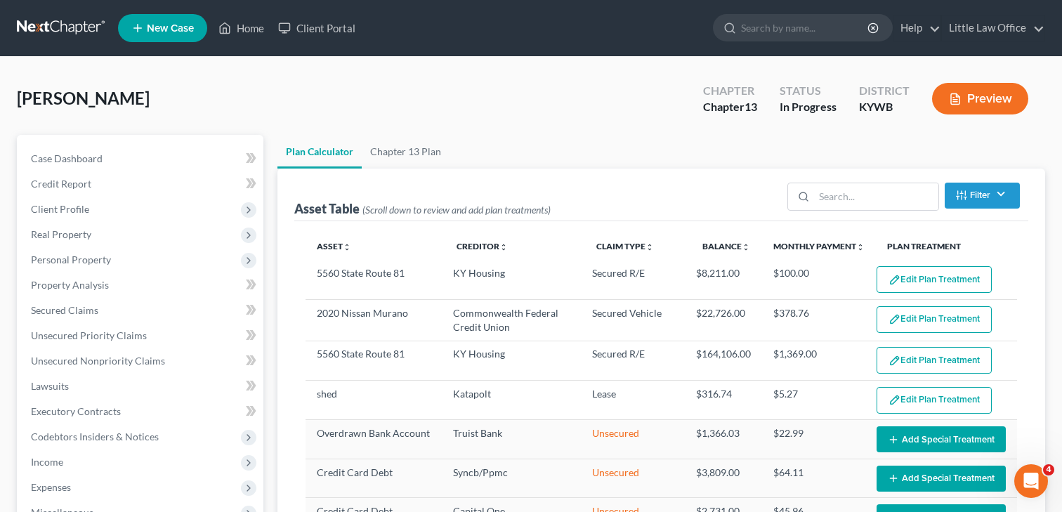
select select "59"
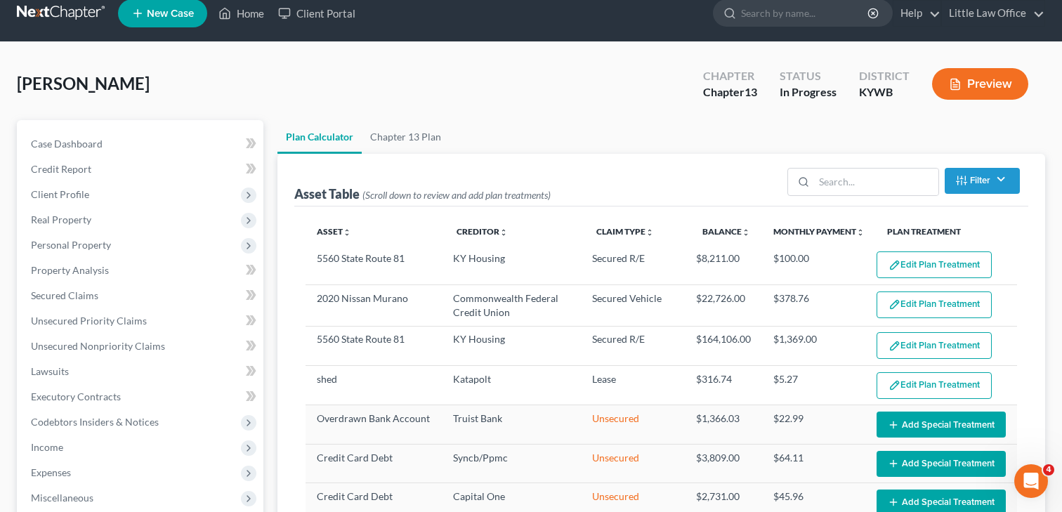
scroll to position [20, 0]
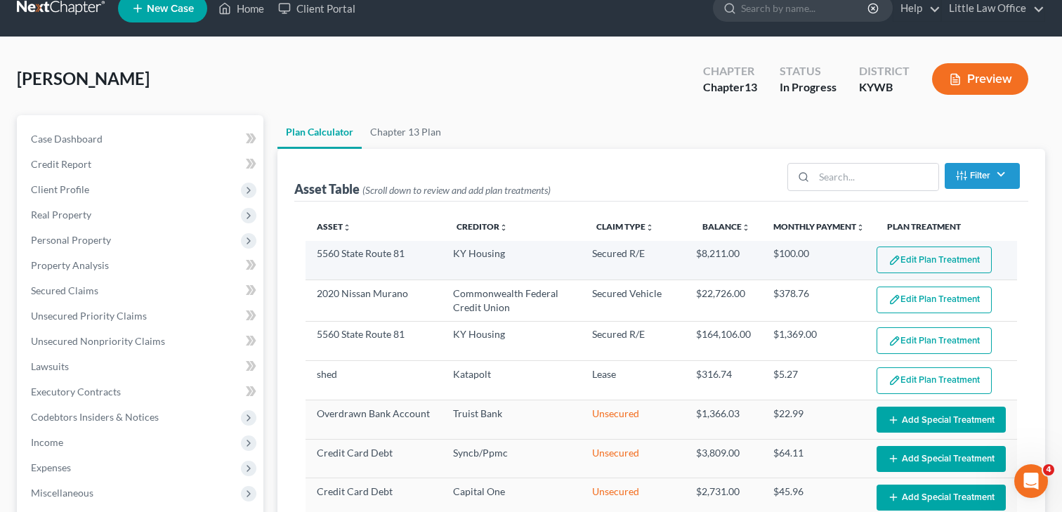
click at [912, 260] on button "Edit Plan Treatment" at bounding box center [933, 260] width 115 height 27
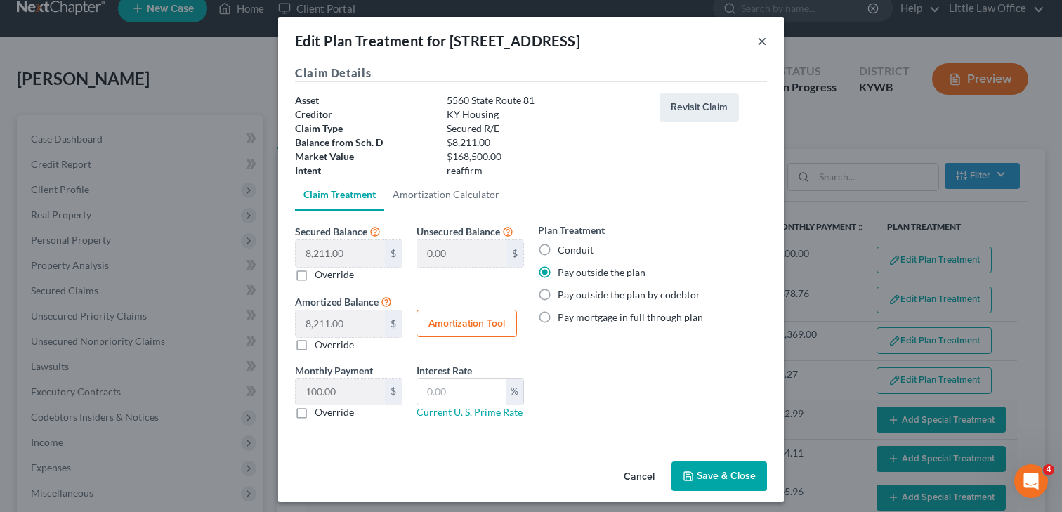
scroll to position [7, 0]
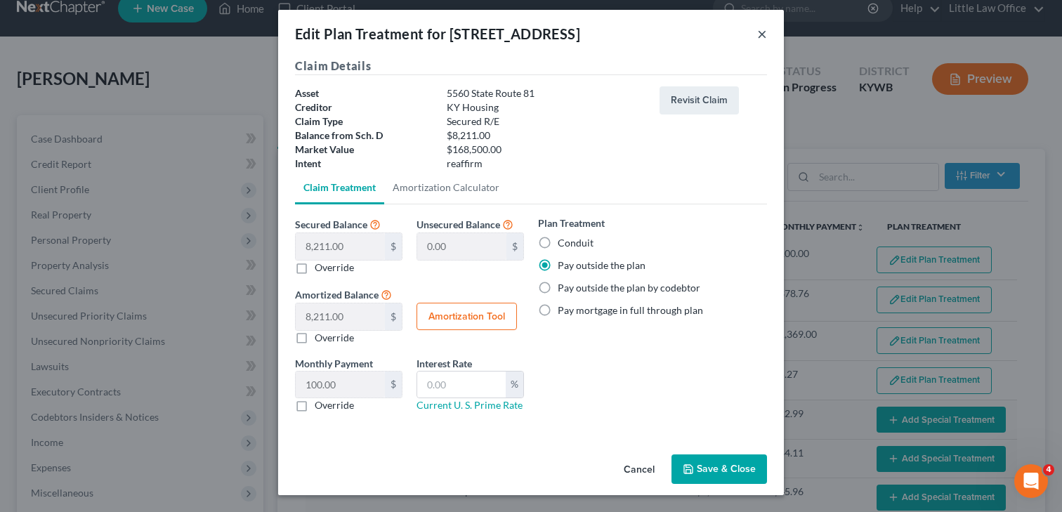
click at [759, 39] on button "×" at bounding box center [762, 33] width 10 height 17
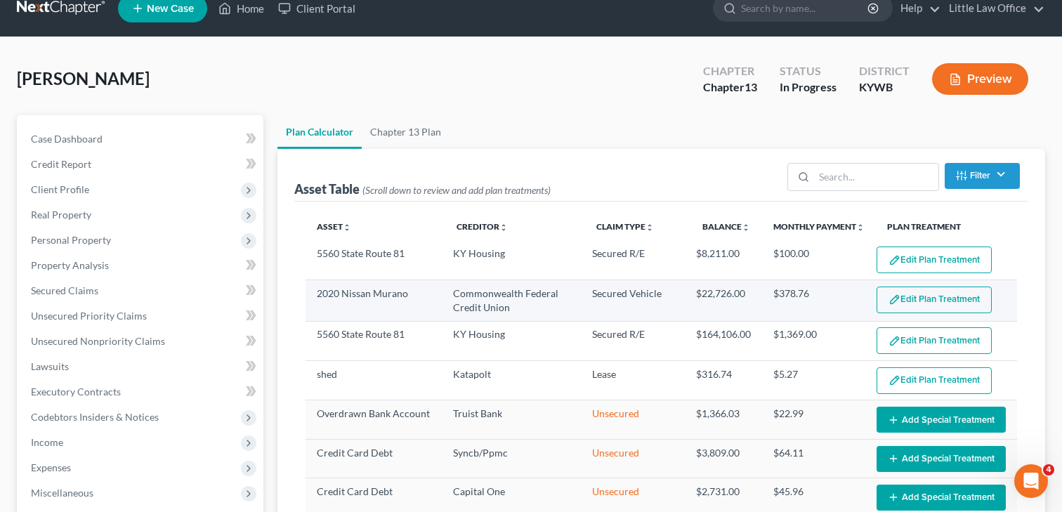
click at [895, 298] on img "button" at bounding box center [894, 300] width 12 height 12
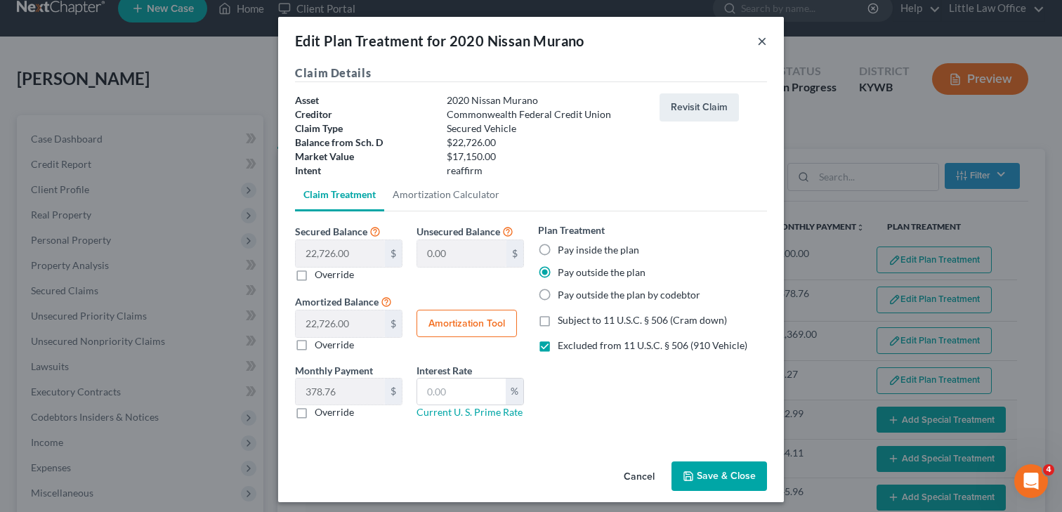
click at [762, 39] on button "×" at bounding box center [762, 40] width 10 height 17
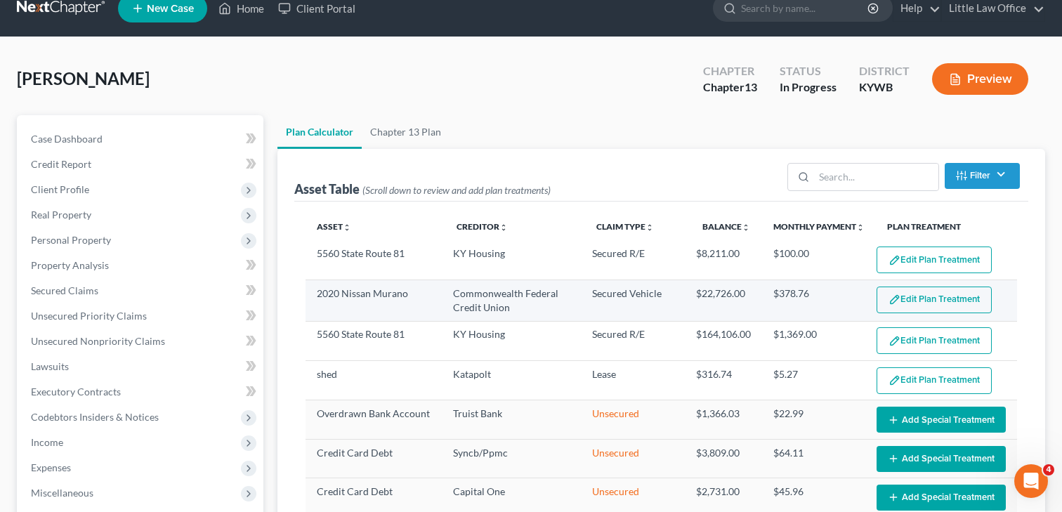
click at [921, 295] on button "Edit Plan Treatment" at bounding box center [933, 300] width 115 height 27
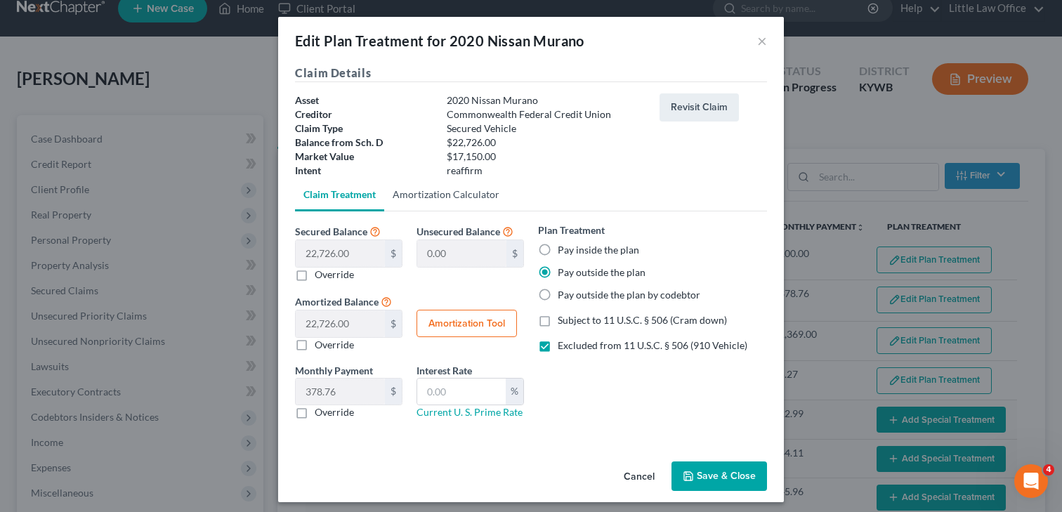
click at [422, 198] on link "Amortization Calculator" at bounding box center [446, 195] width 124 height 34
type input "22,726.00"
type input "60"
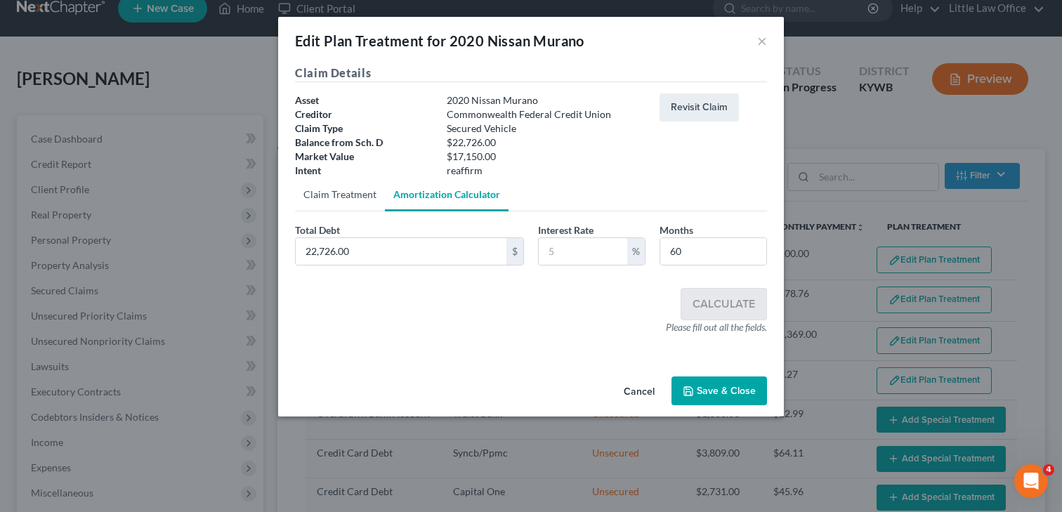
click at [341, 196] on link "Claim Treatment" at bounding box center [340, 195] width 90 height 34
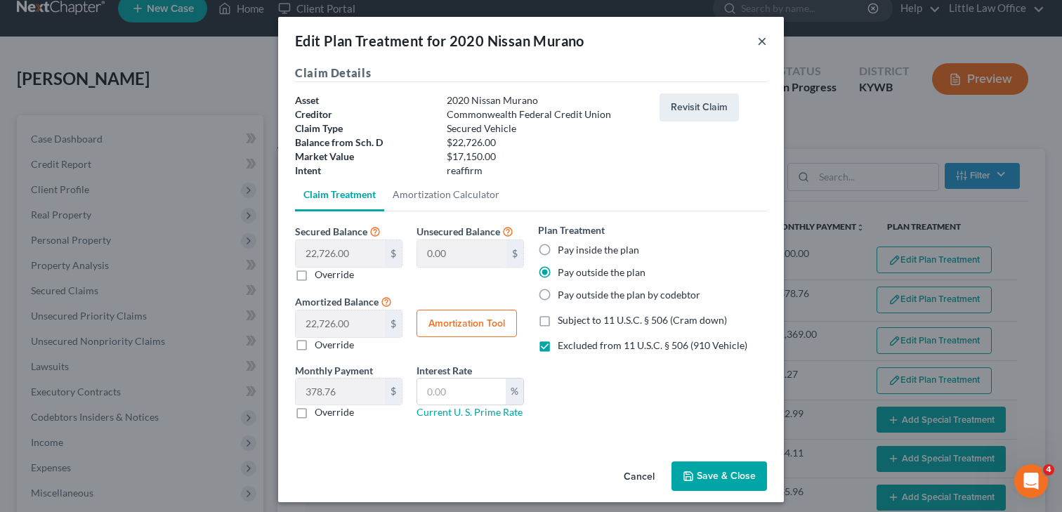
click at [763, 39] on button "×" at bounding box center [762, 40] width 10 height 17
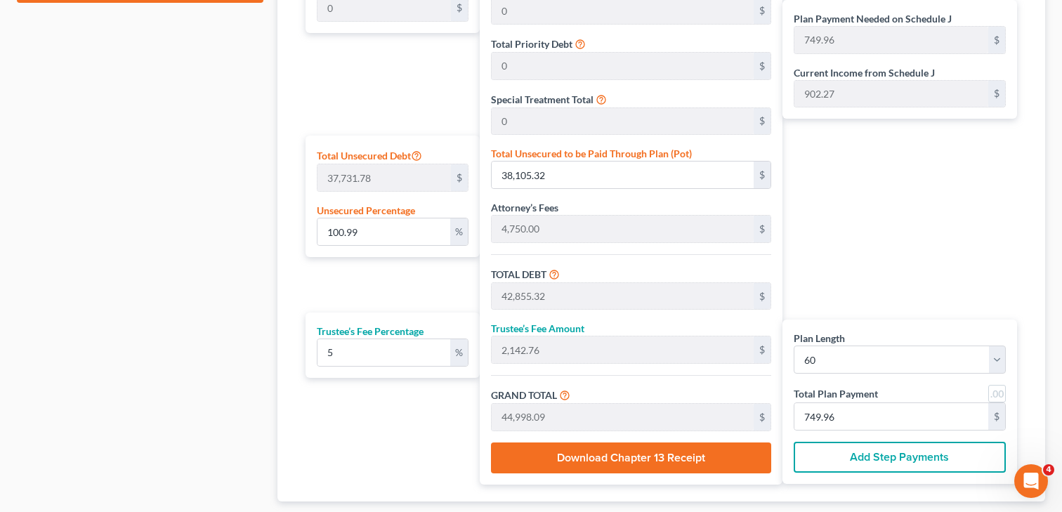
scroll to position [781, 0]
